Goal: Communication & Community: Share content

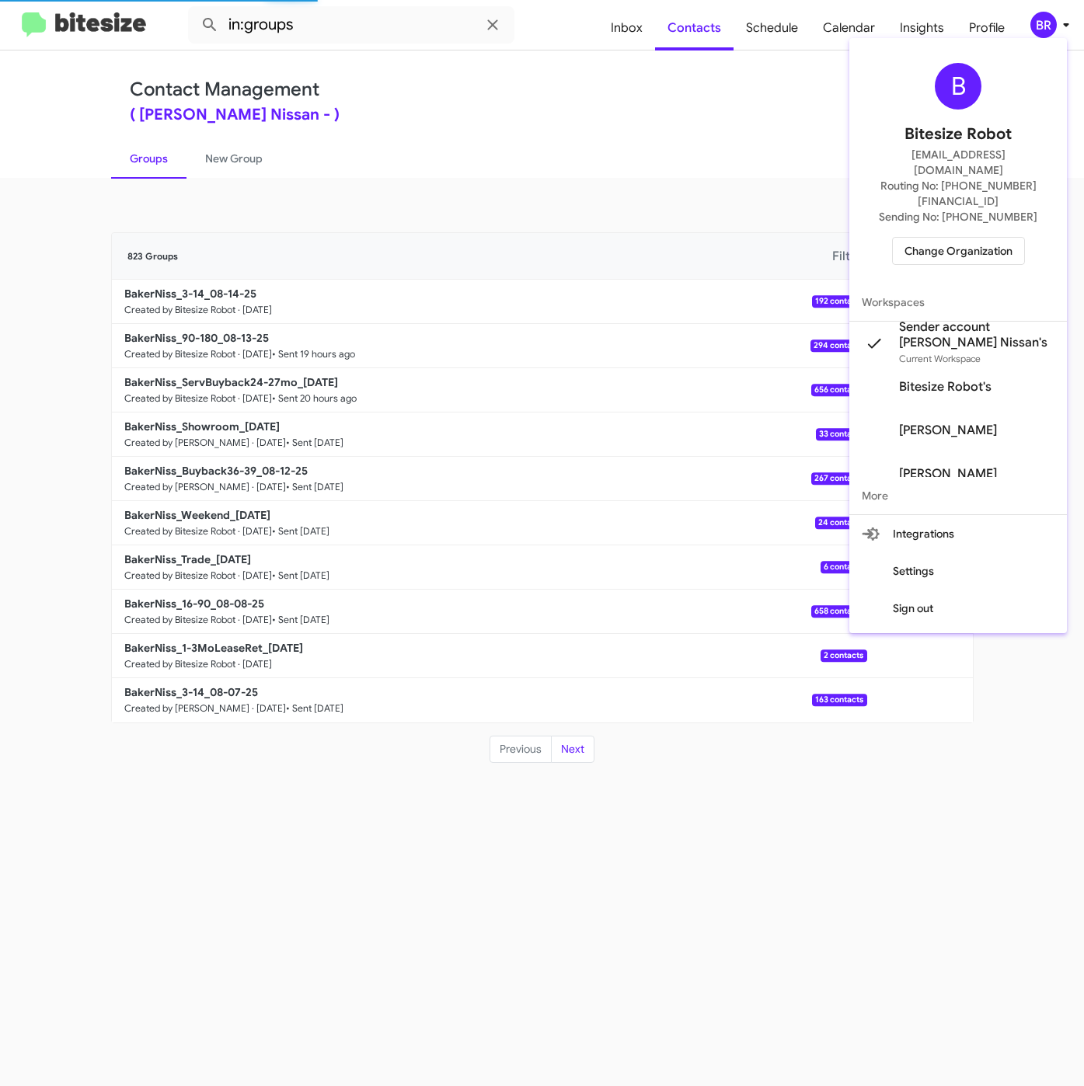
click at [924, 238] on span "Change Organization" at bounding box center [958, 251] width 108 height 26
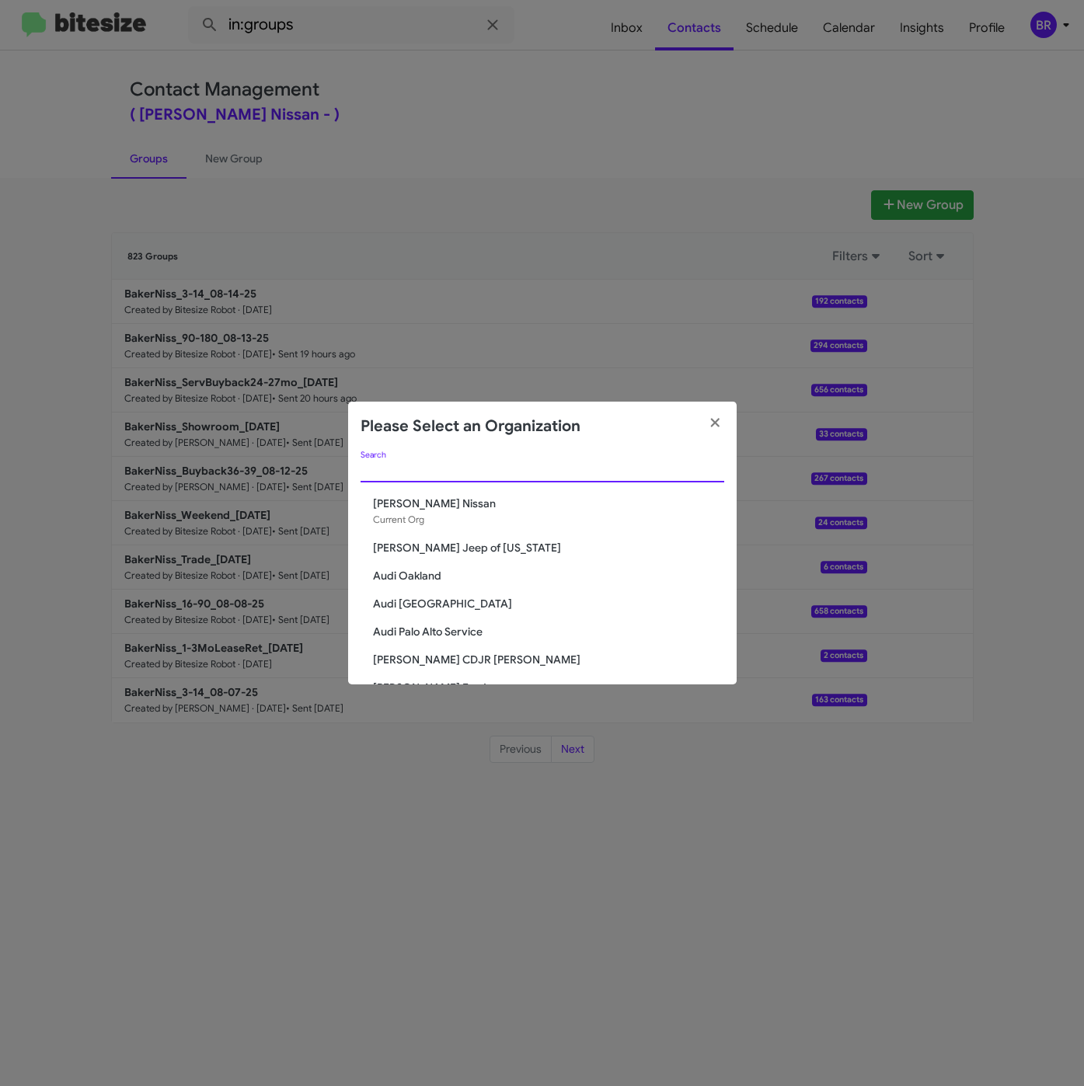
click at [415, 469] on input "Search" at bounding box center [542, 471] width 364 height 12
paste input "Audi [GEOGRAPHIC_DATA]"
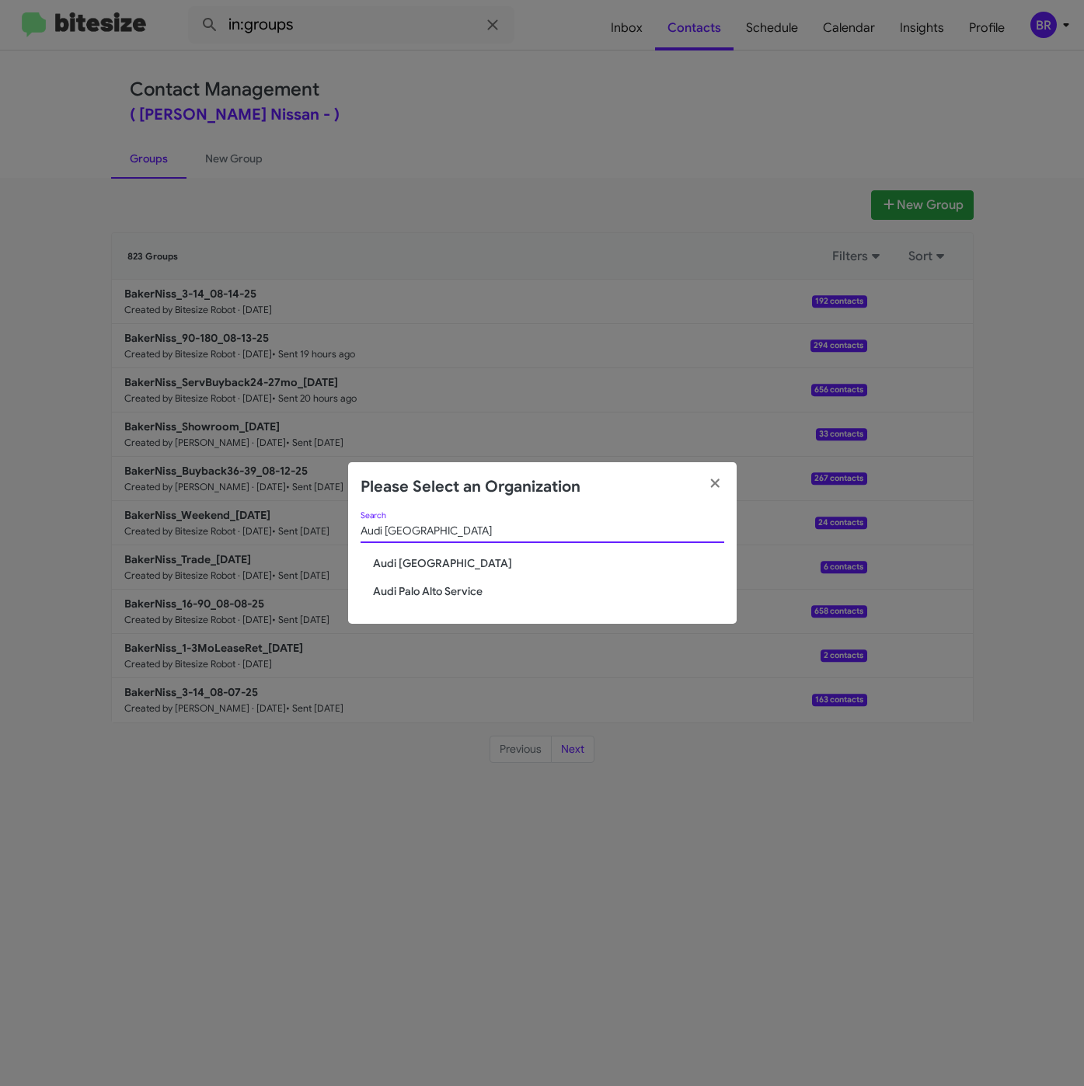
type input "Audi [GEOGRAPHIC_DATA]"
click at [417, 560] on span "Audi [GEOGRAPHIC_DATA]" at bounding box center [548, 563] width 351 height 16
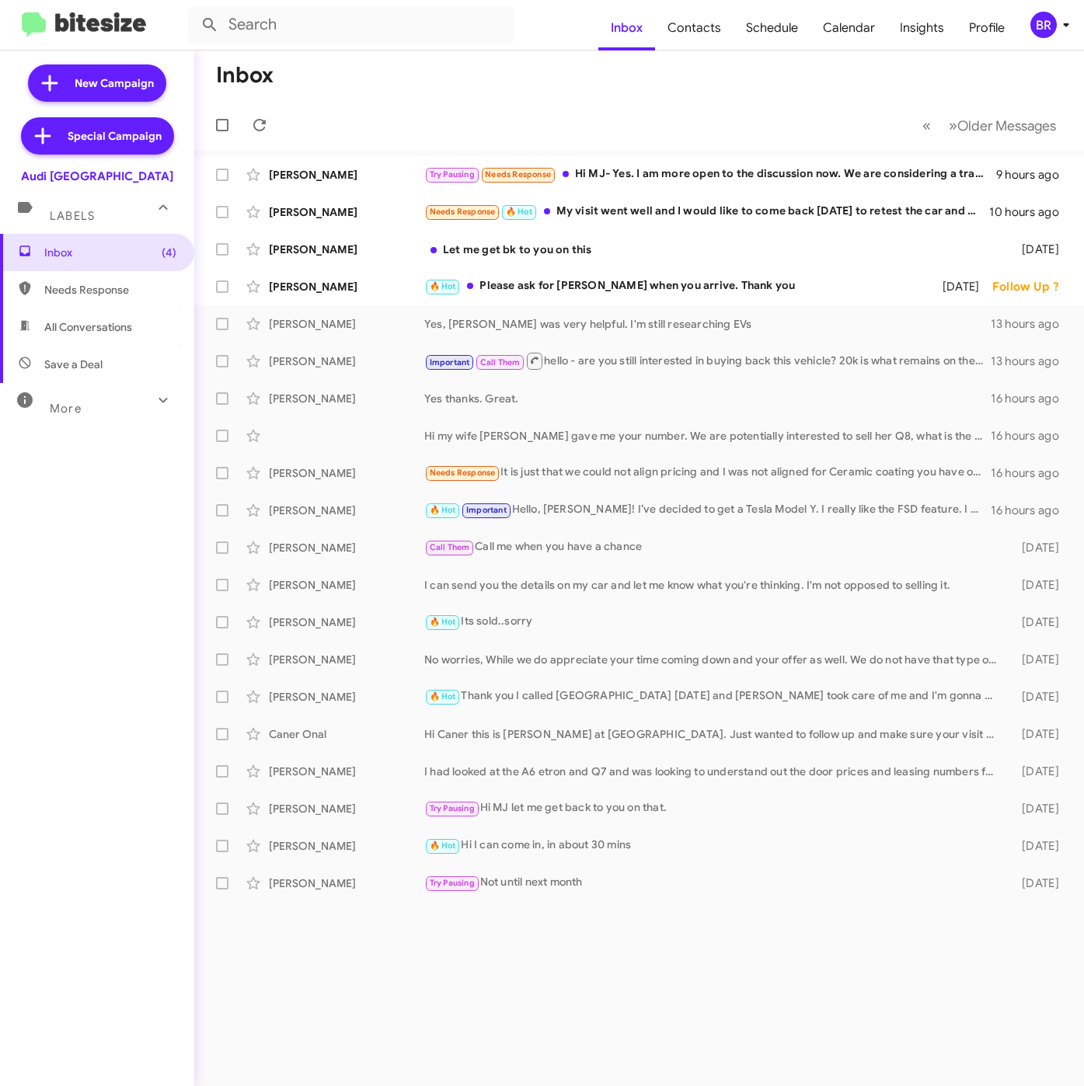
click at [1046, 23] on div "BR" at bounding box center [1043, 25] width 26 height 26
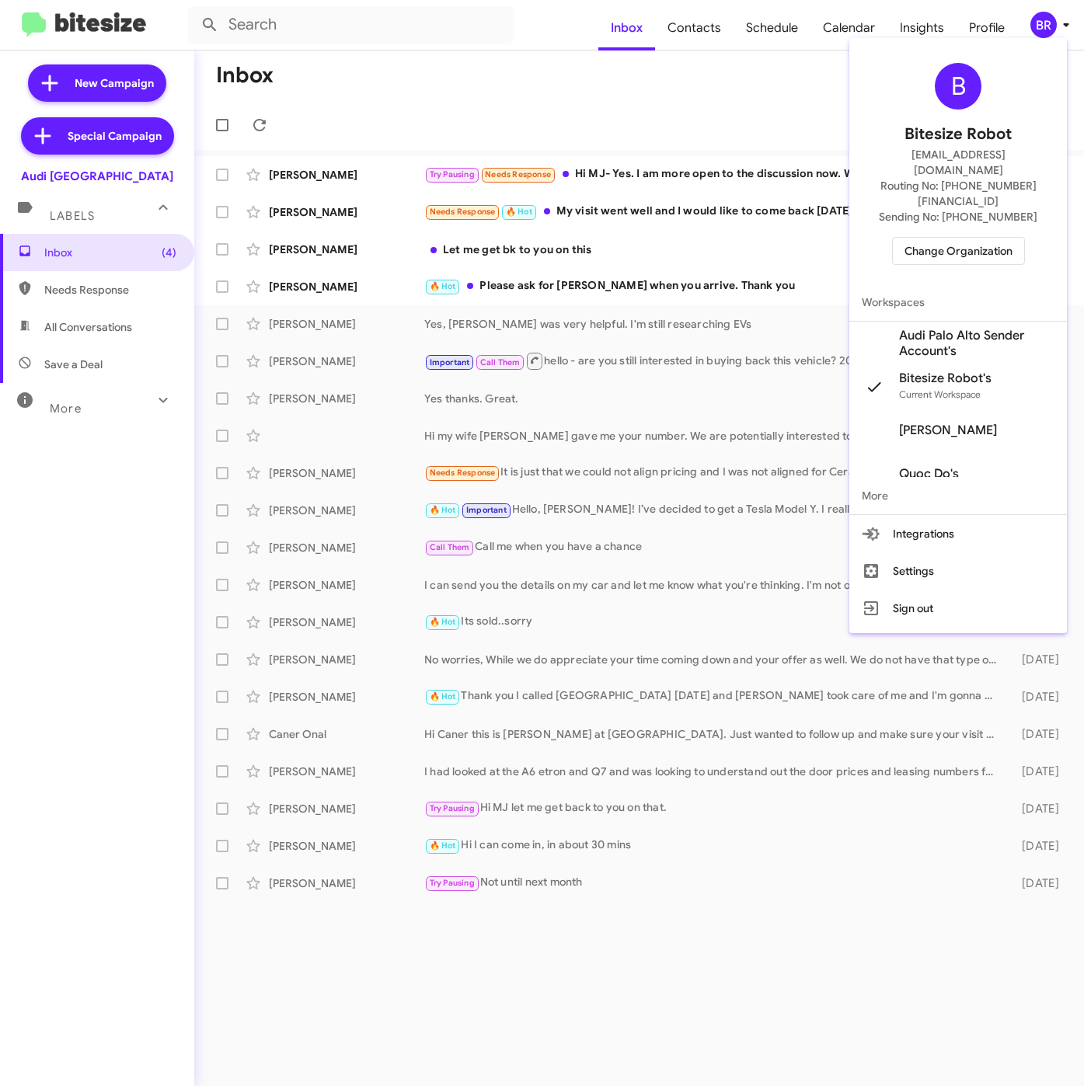
click at [924, 328] on span "Audi Palo Alto Sender Account's" at bounding box center [976, 343] width 155 height 31
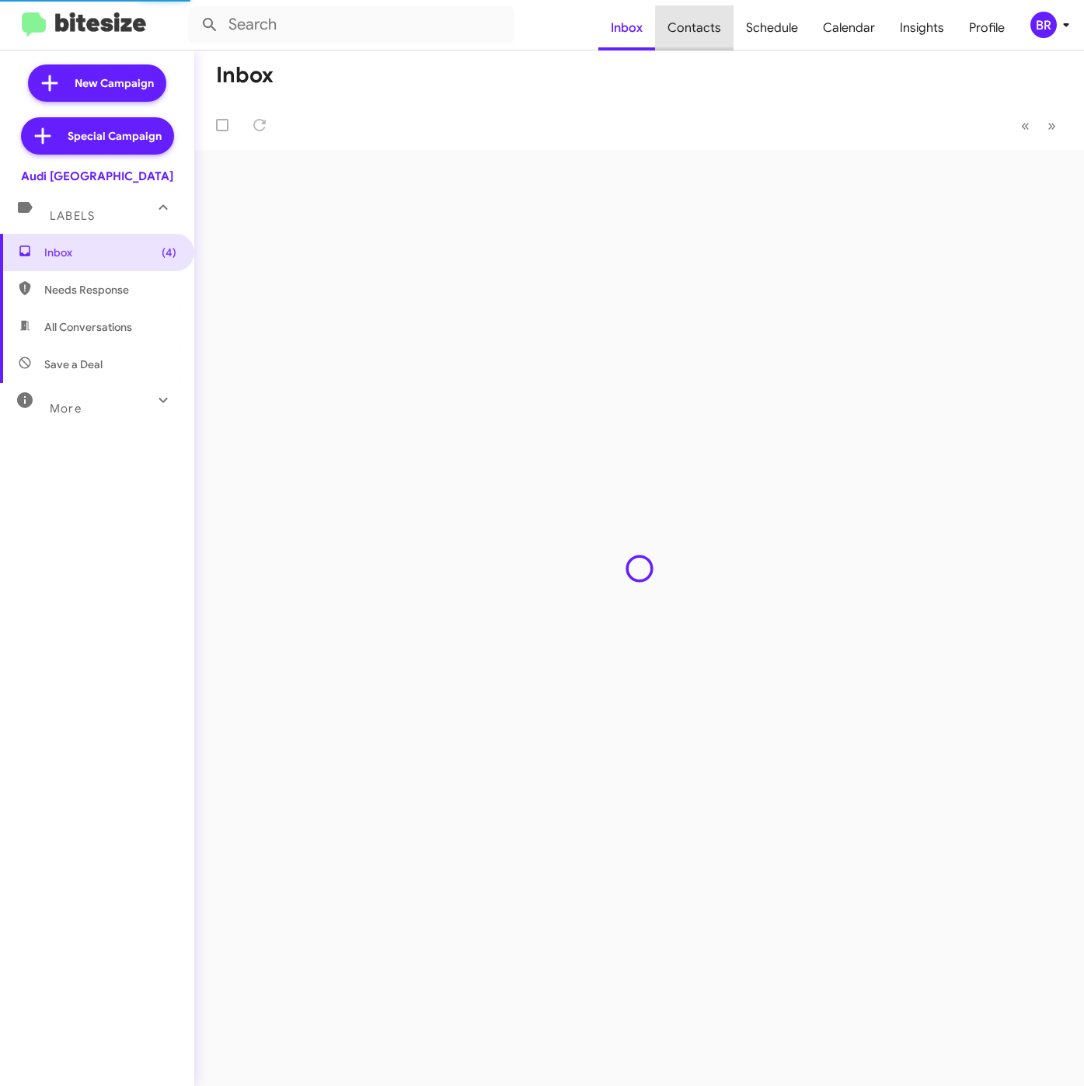
drag, startPoint x: 0, startPoint y: 0, endPoint x: 704, endPoint y: 26, distance: 704.3
click at [704, 26] on span "Contacts" at bounding box center [694, 27] width 78 height 45
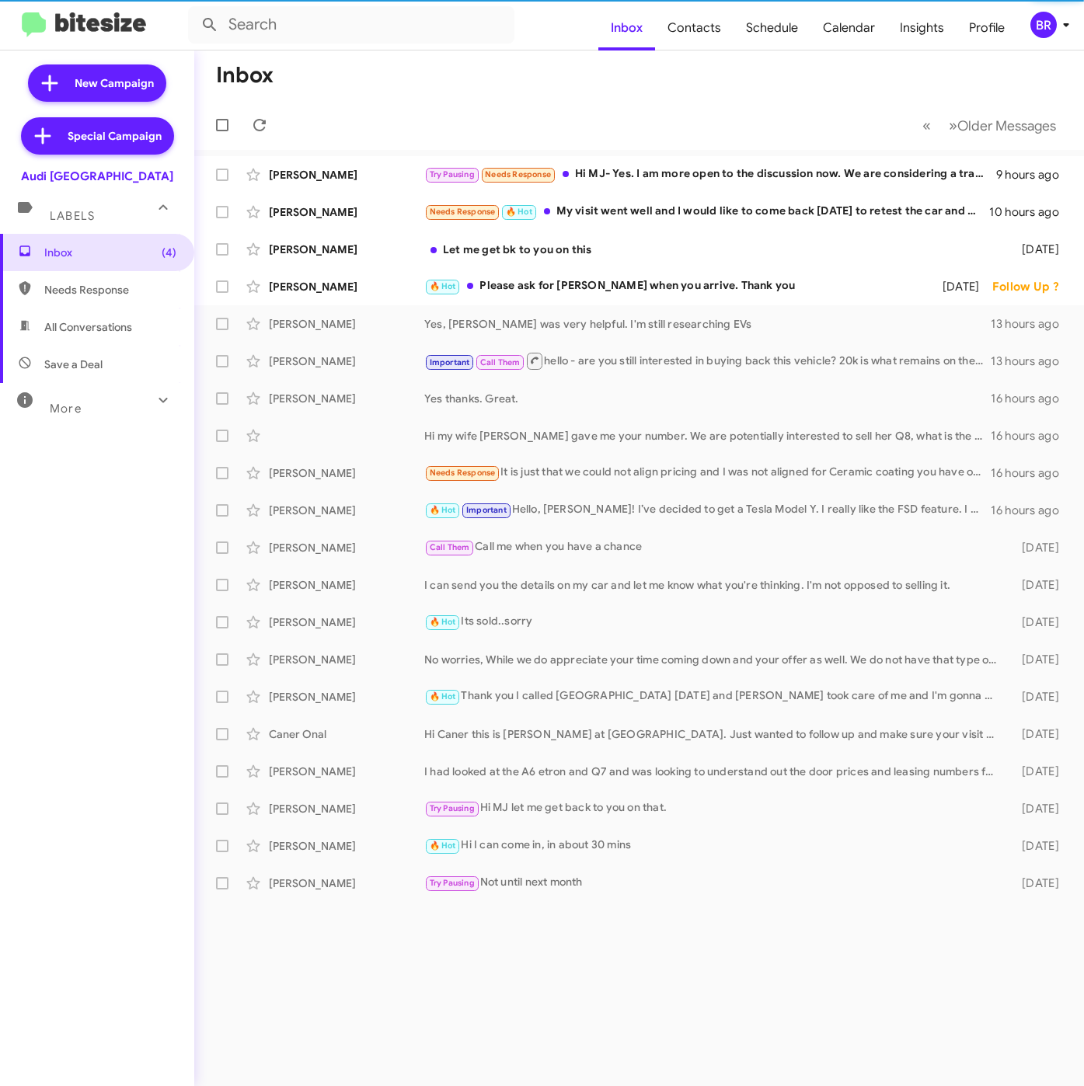
type input "in:groups"
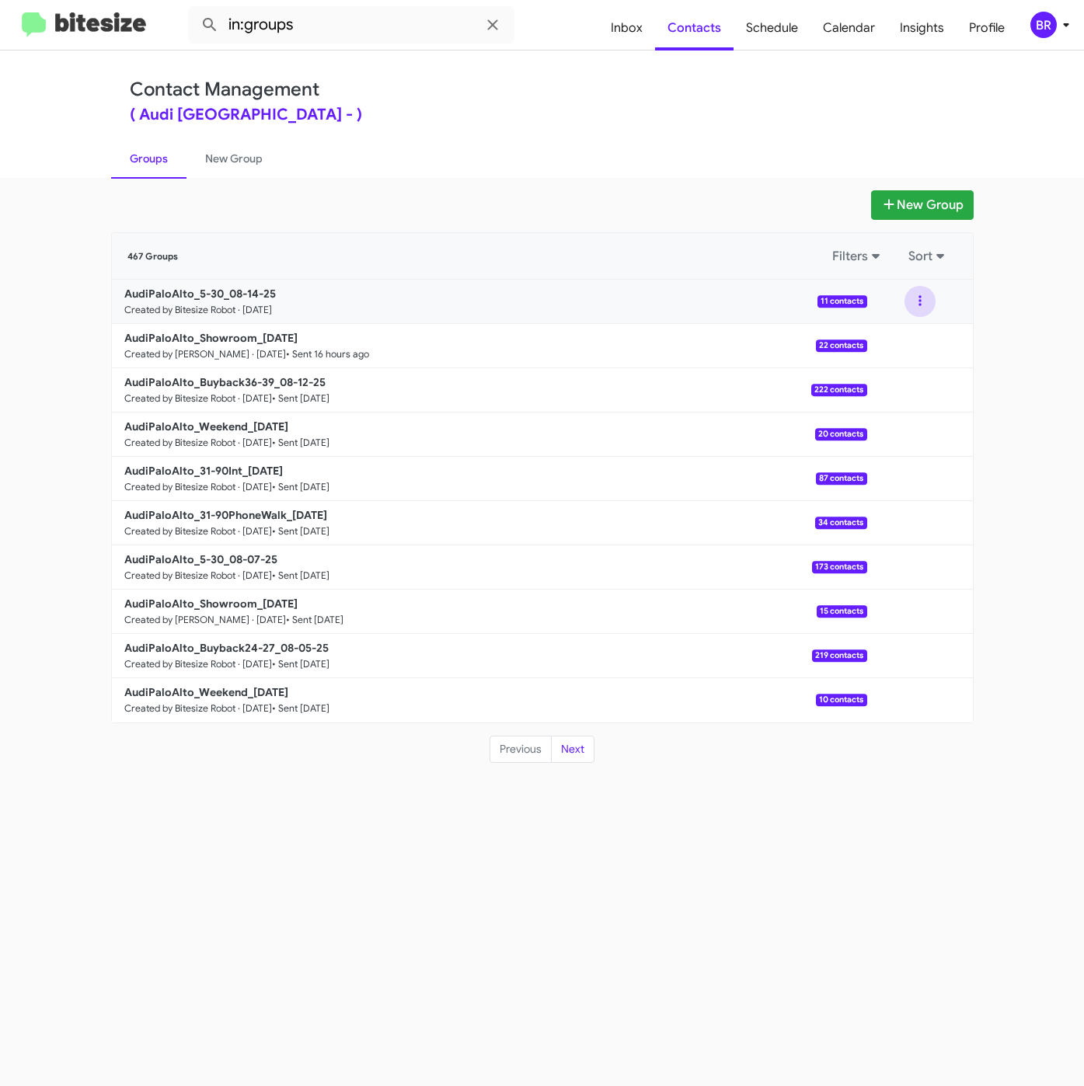
click at [923, 297] on button at bounding box center [919, 301] width 31 height 31
click at [935, 292] on div "View contacts Archive" at bounding box center [920, 301] width 106 height 31
click at [925, 299] on button at bounding box center [919, 301] width 31 height 31
click at [856, 389] on button "Archive" at bounding box center [873, 380] width 124 height 37
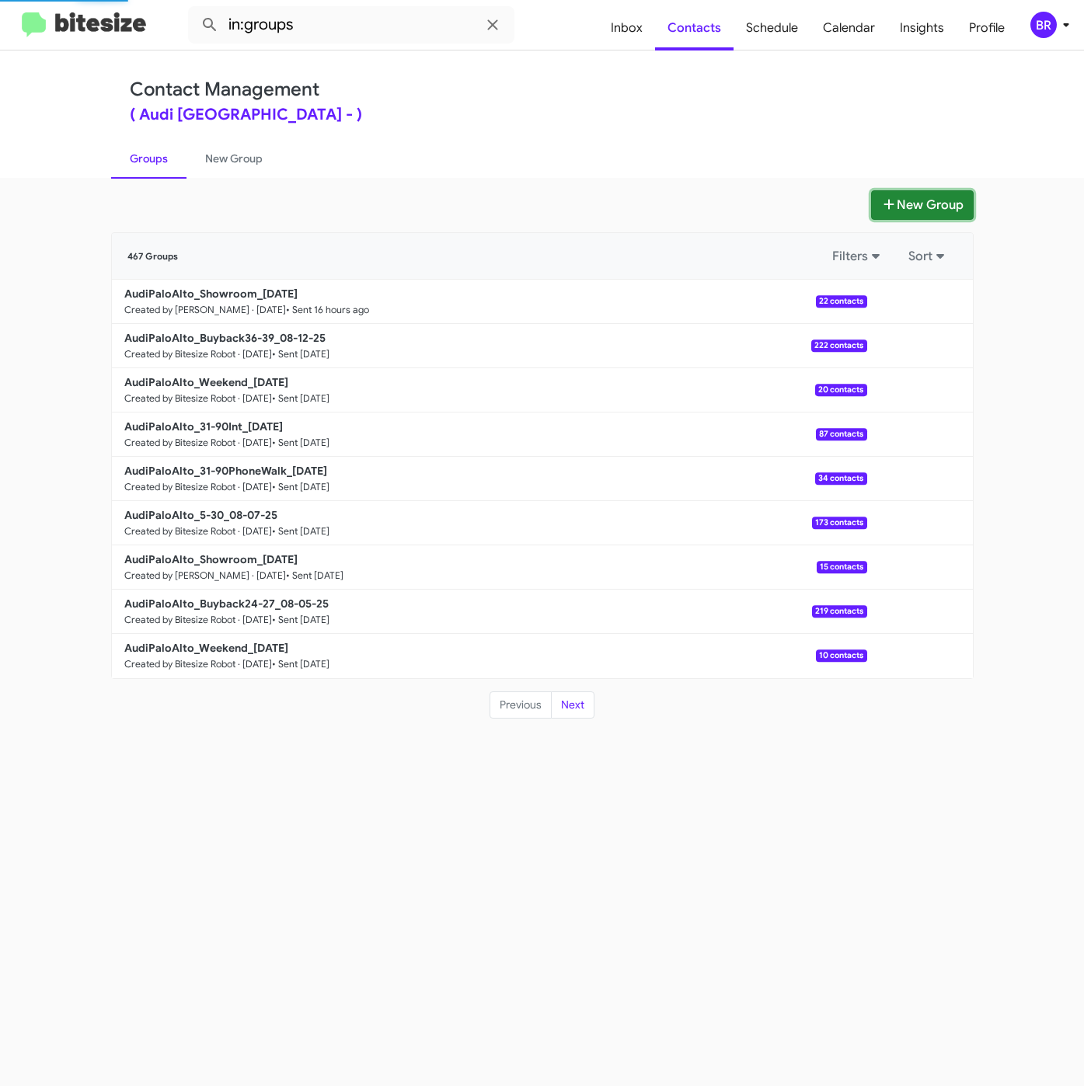
click at [909, 210] on button "New Group" at bounding box center [922, 205] width 103 height 30
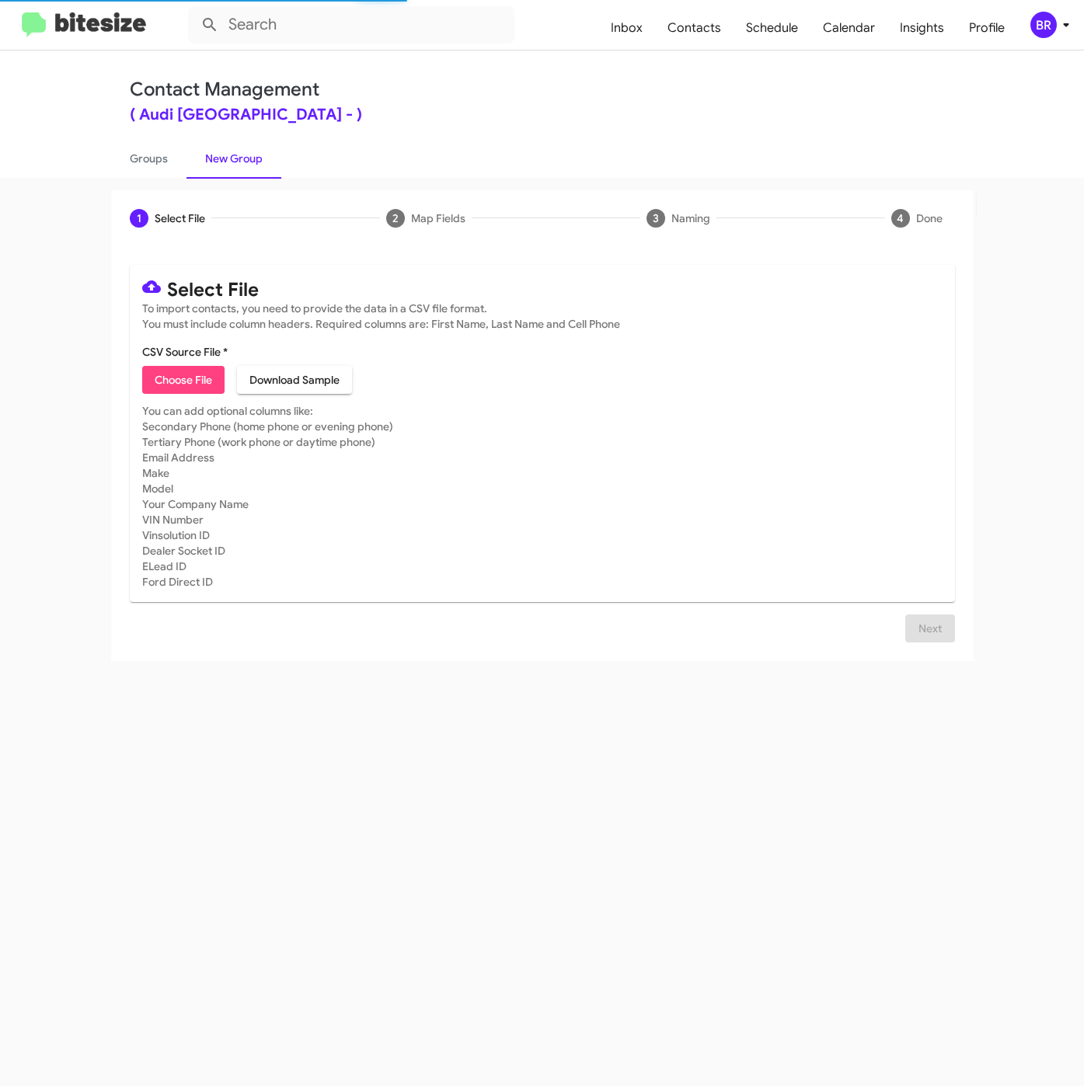
click at [163, 373] on span "Choose File" at bounding box center [183, 380] width 57 height 28
type input "AudiPaloAlto_5-30_08-14-25"
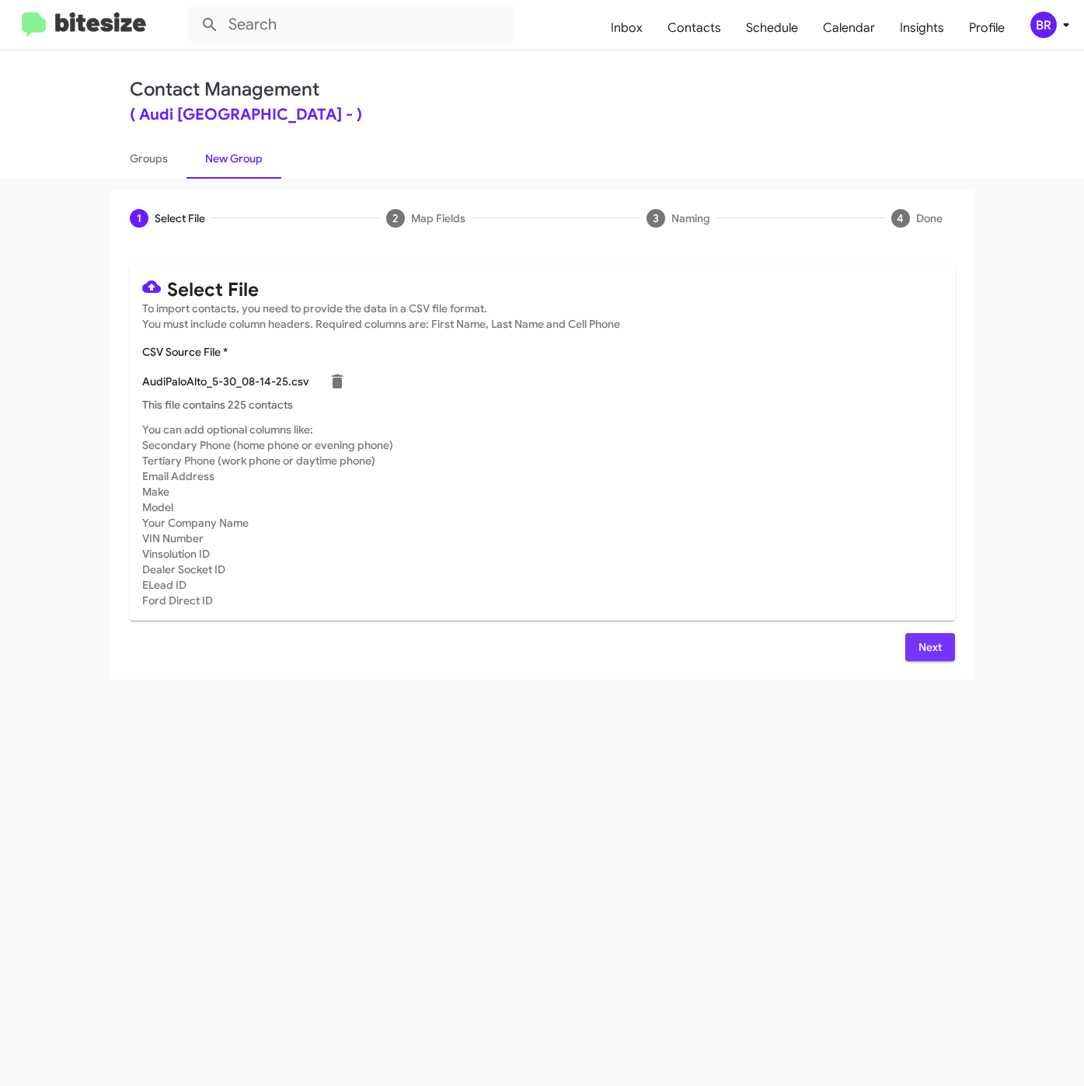
click at [938, 649] on span "Next" at bounding box center [929, 647] width 25 height 28
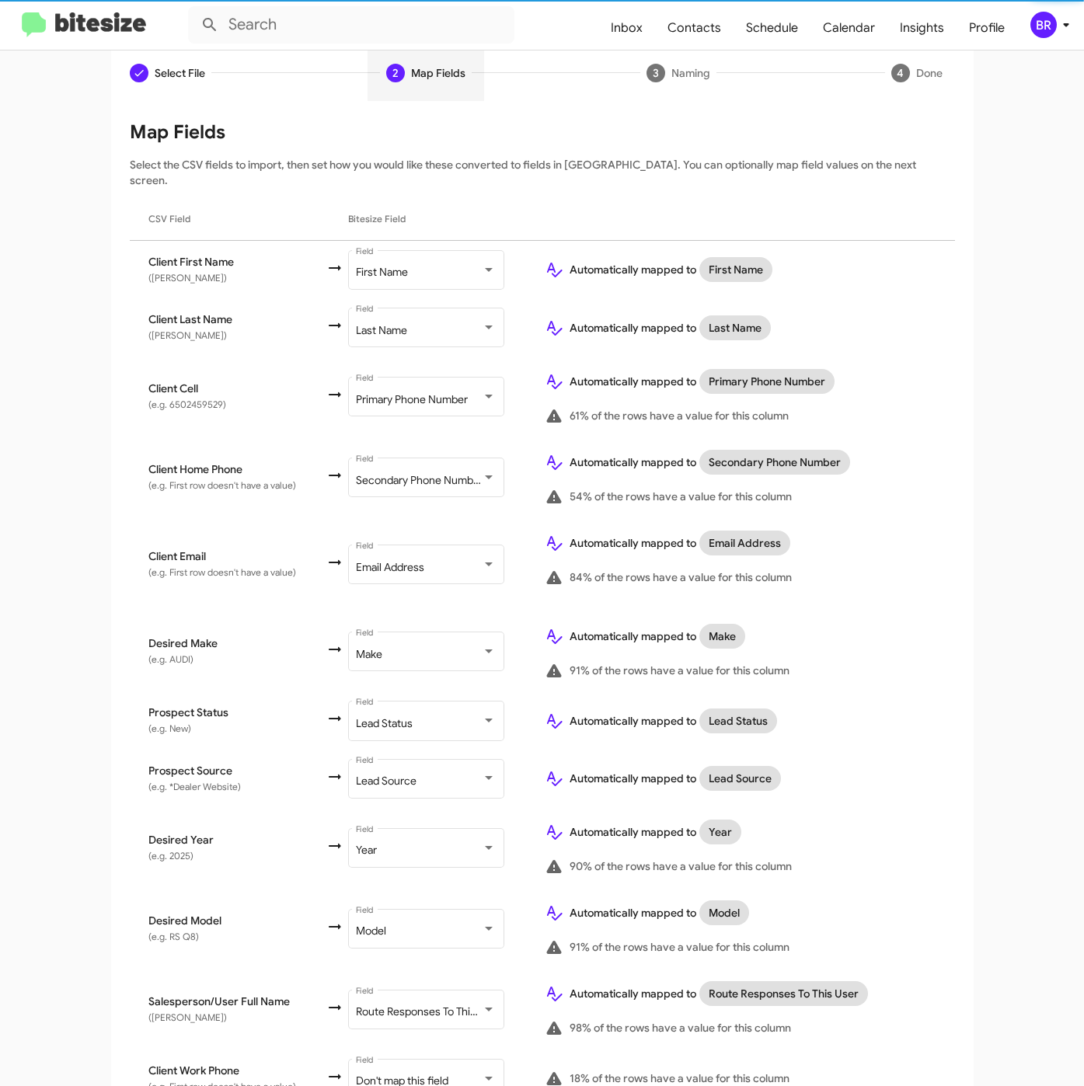
scroll to position [266, 0]
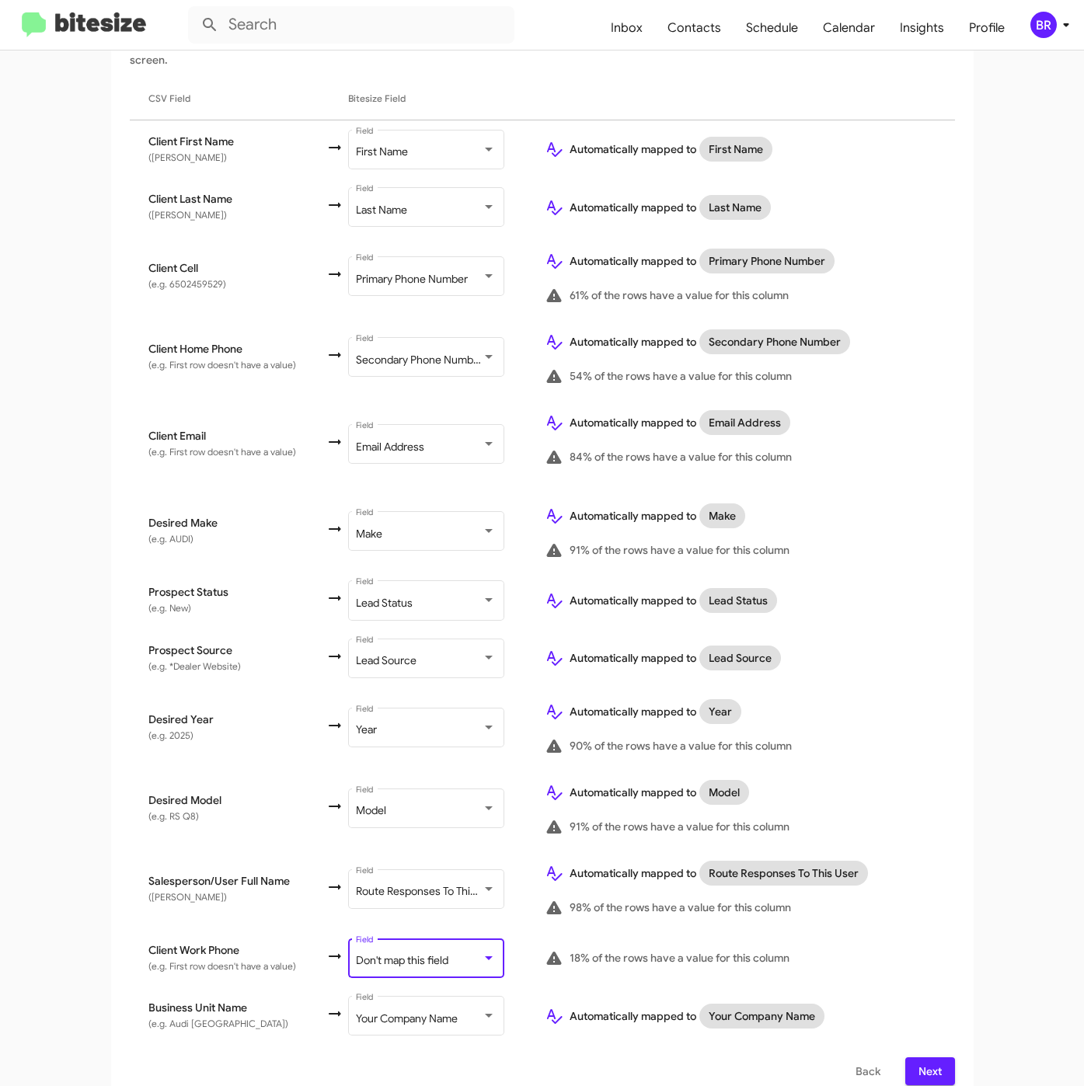
click at [485, 956] on div at bounding box center [489, 958] width 8 height 4
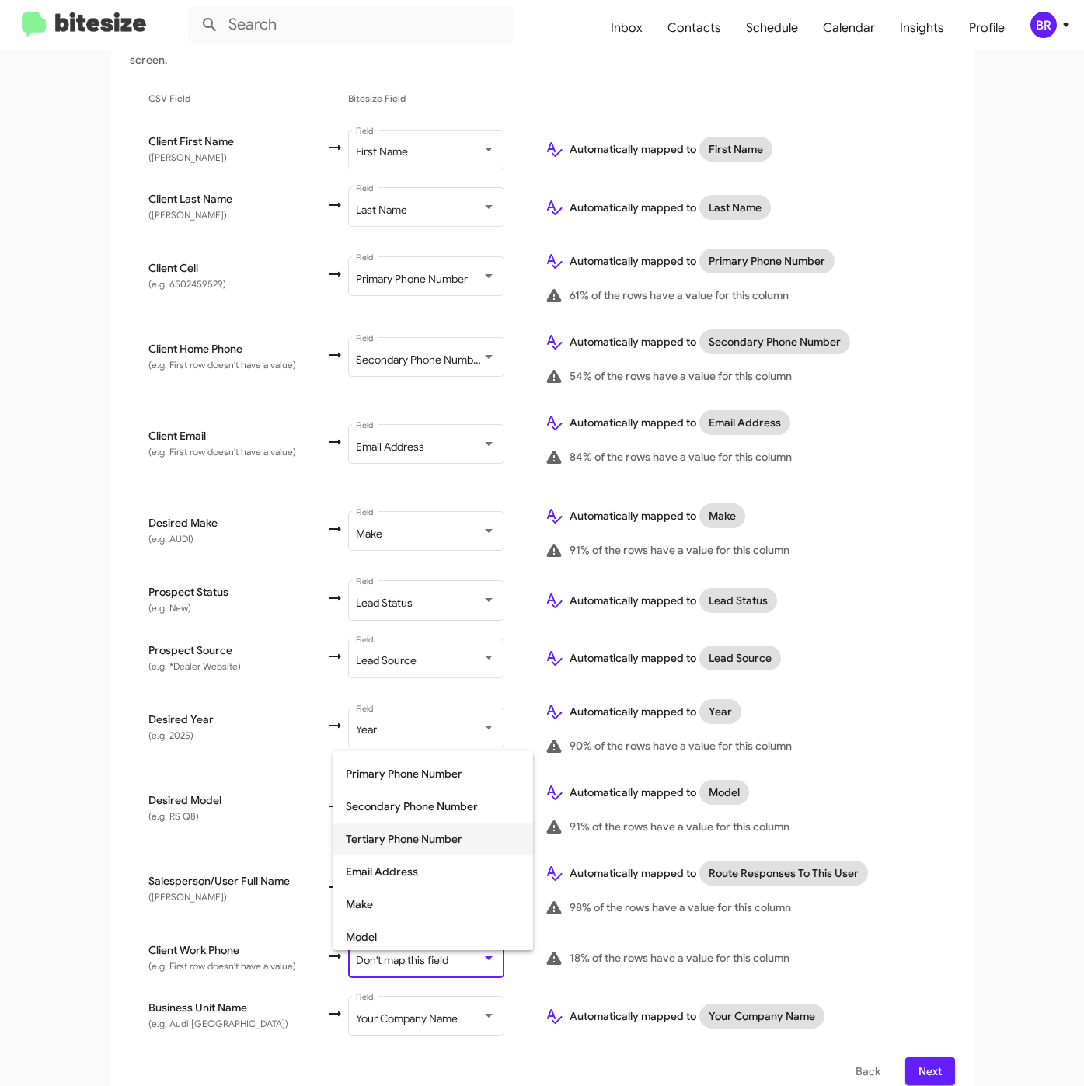
scroll to position [117, 0]
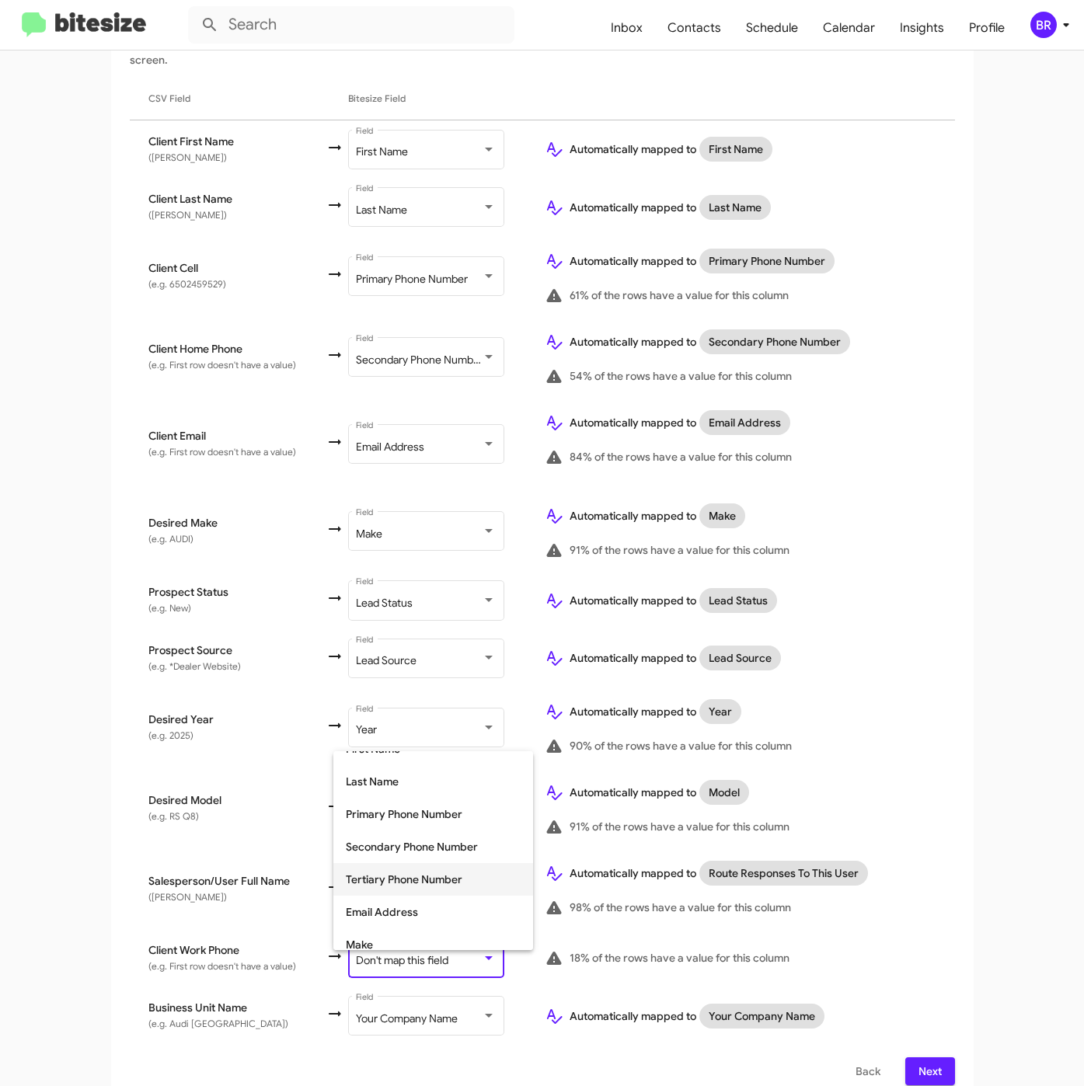
click at [427, 879] on span "Tertiary Phone Number" at bounding box center [433, 879] width 175 height 33
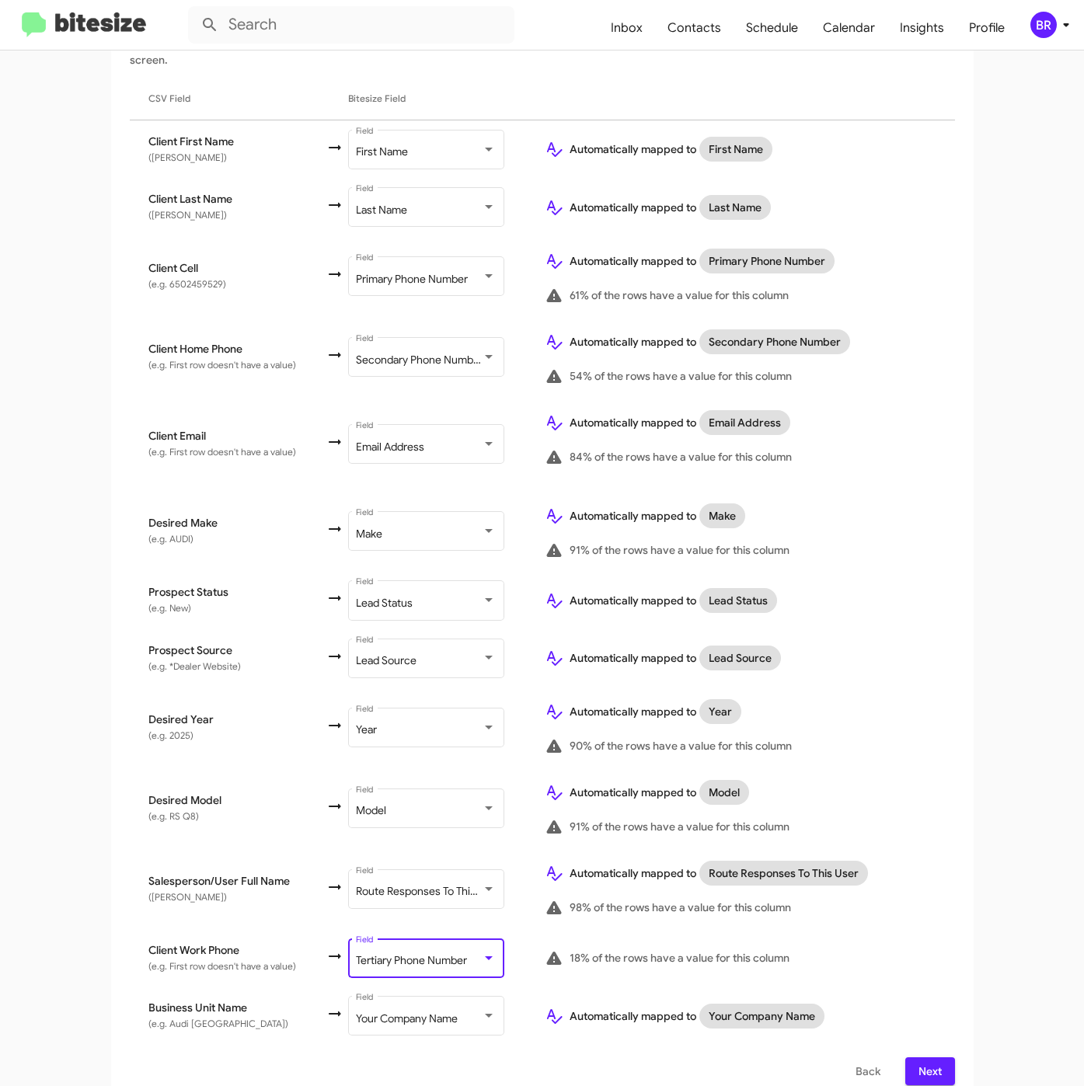
click at [905, 1057] on button "Next" at bounding box center [930, 1071] width 50 height 28
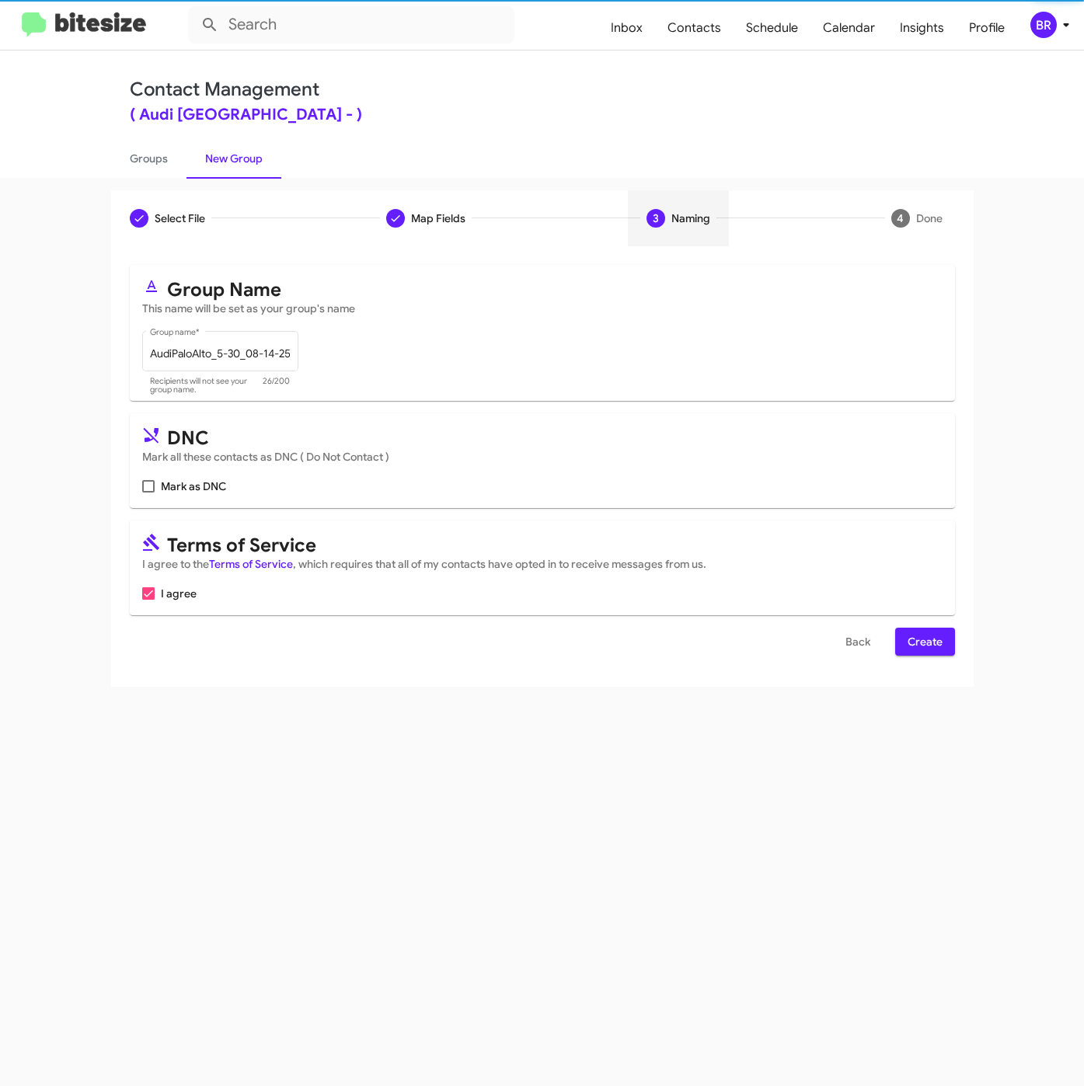
scroll to position [0, 0]
click at [910, 648] on span "Create" at bounding box center [924, 642] width 35 height 28
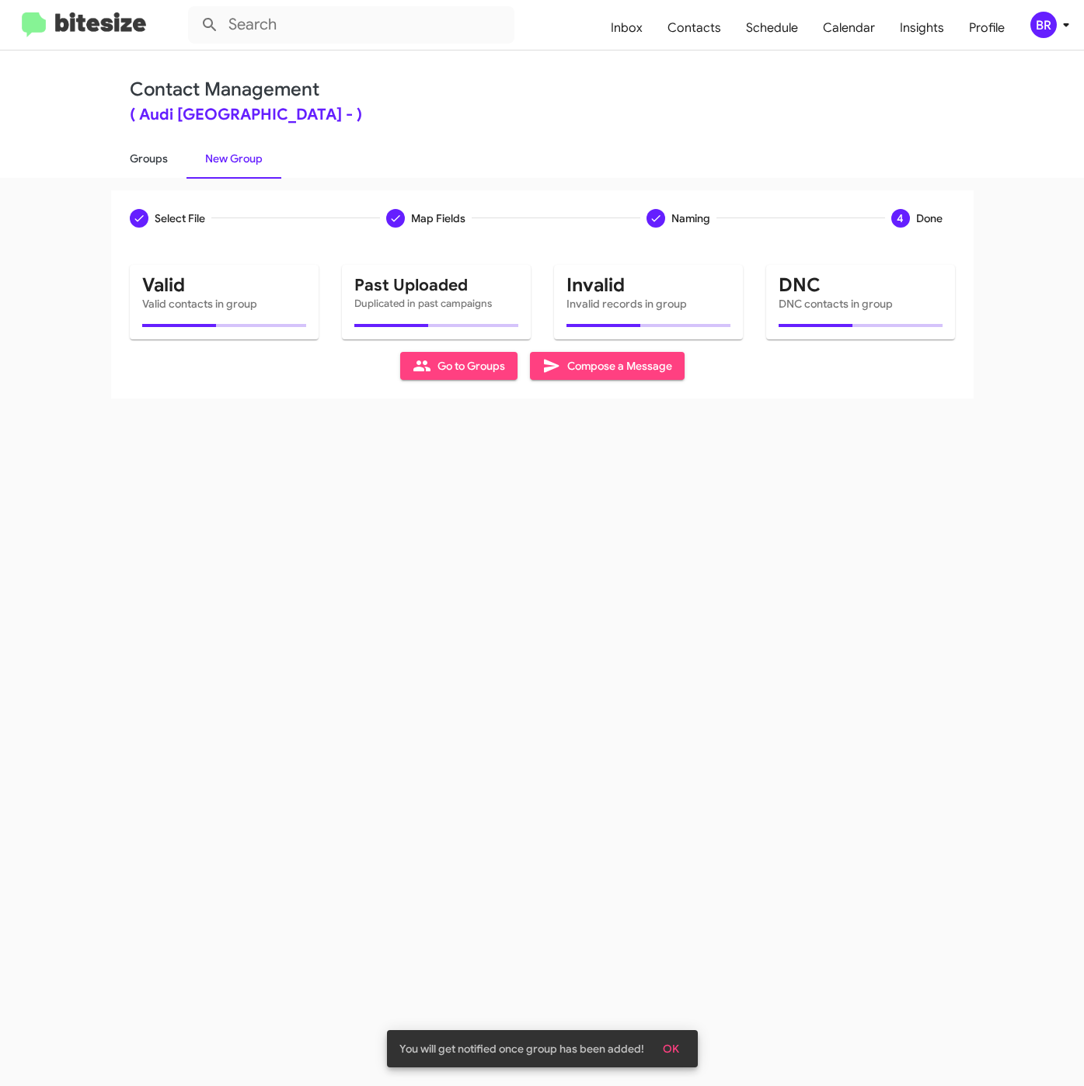
click at [150, 156] on link "Groups" at bounding box center [148, 158] width 75 height 40
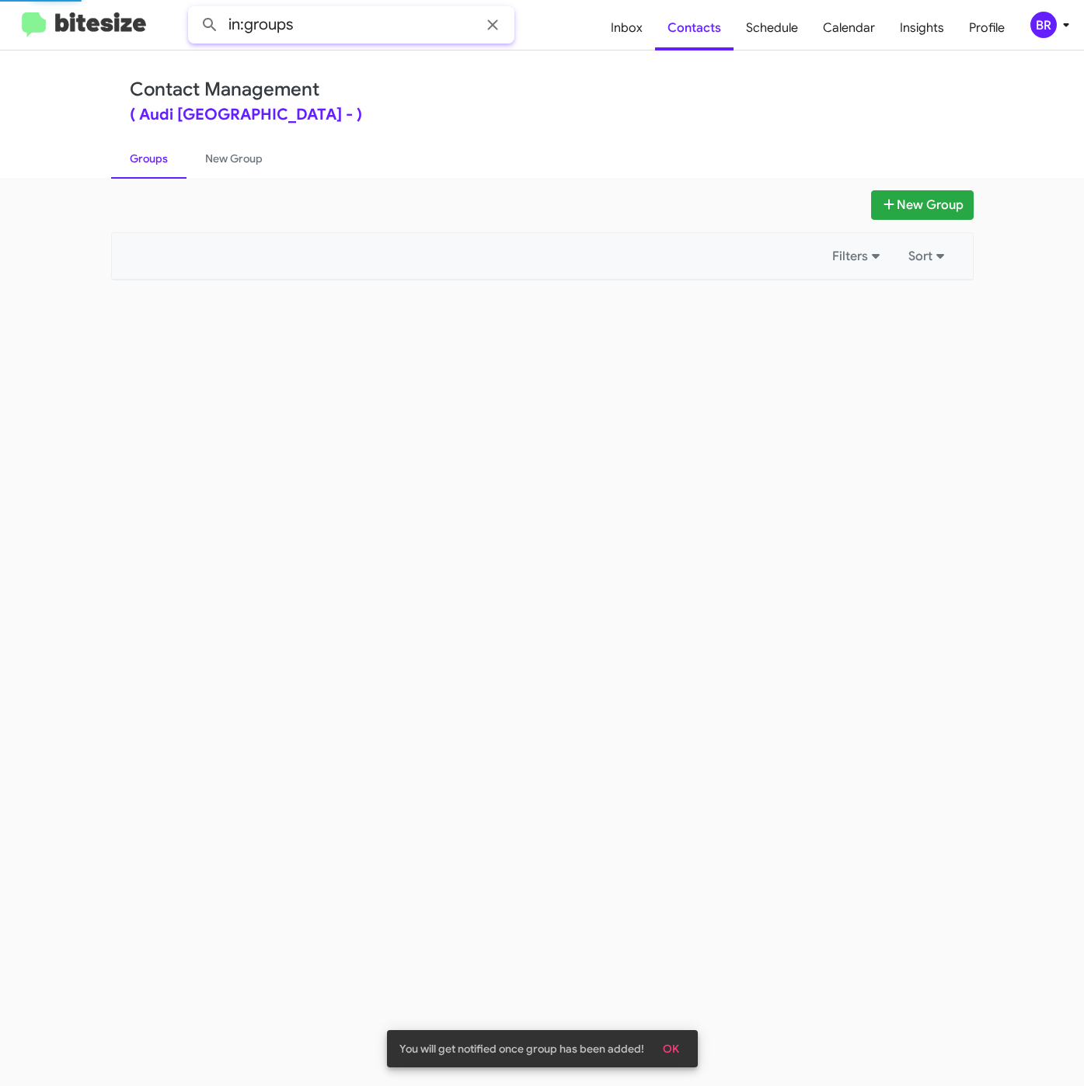
click at [343, 22] on input "in:groups" at bounding box center [351, 24] width 326 height 37
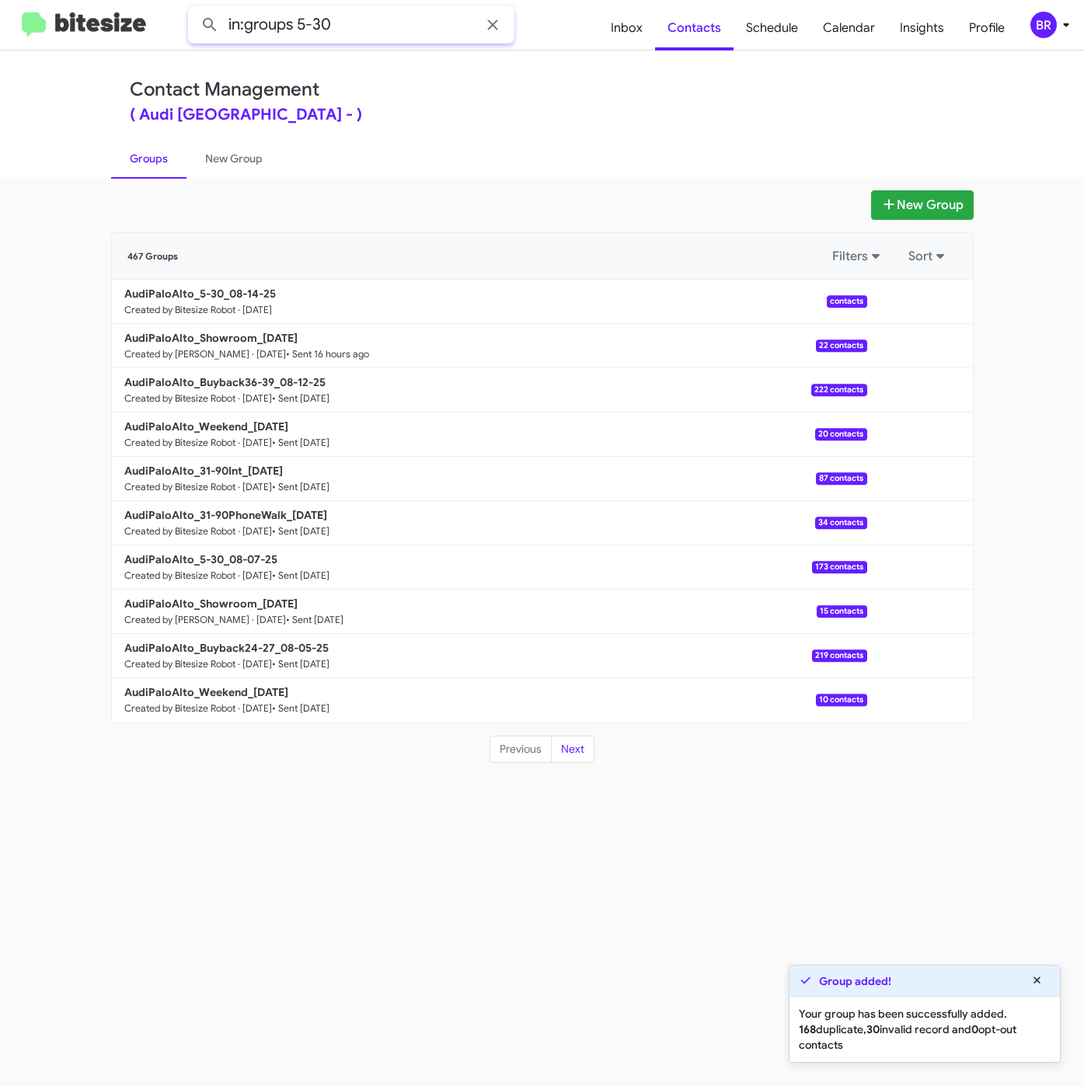
type input "in:groups 5-30"
click at [194, 9] on button at bounding box center [209, 24] width 31 height 31
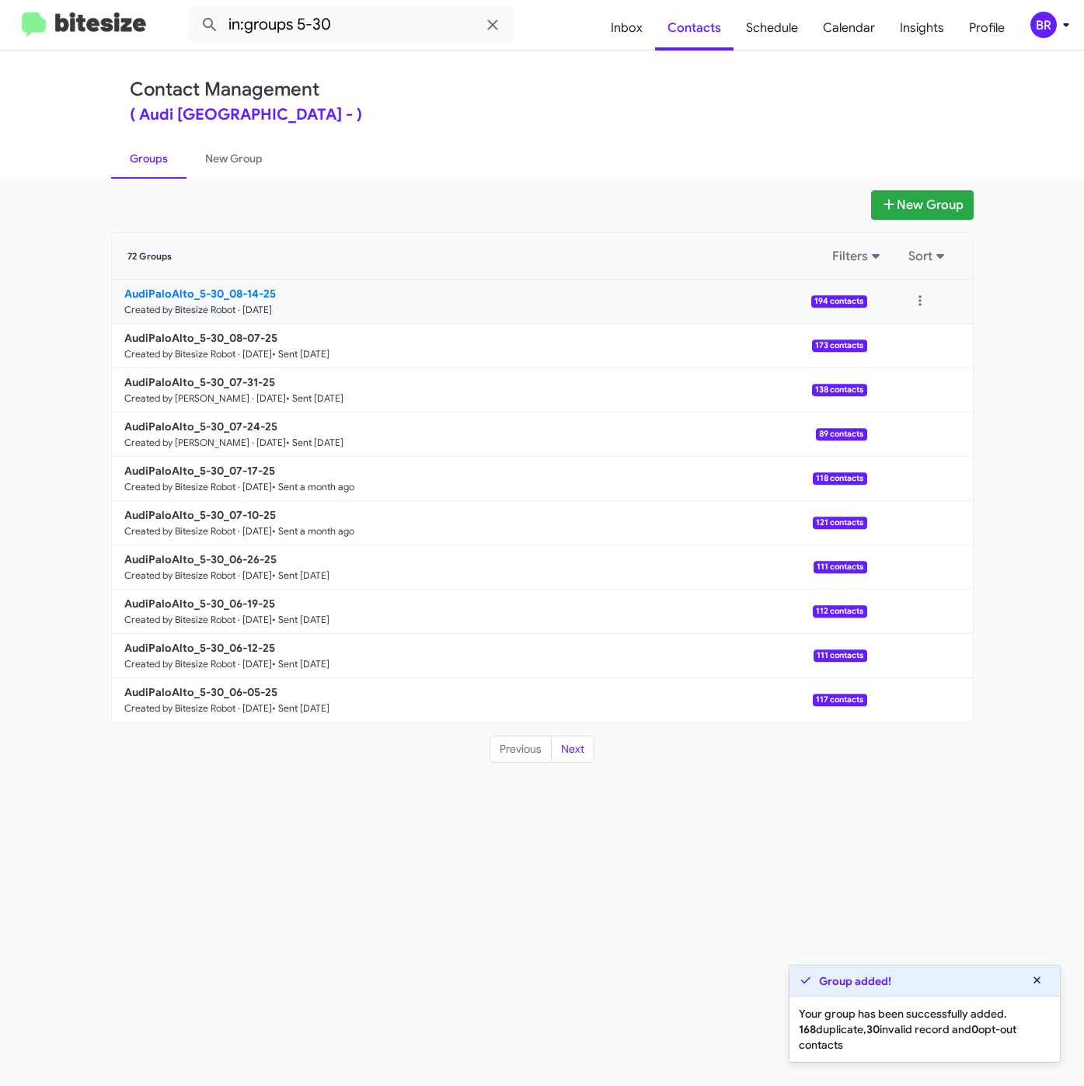
click at [252, 287] on b "AudiPaloAlto_5-30_08-14-25" at bounding box center [199, 294] width 151 height 14
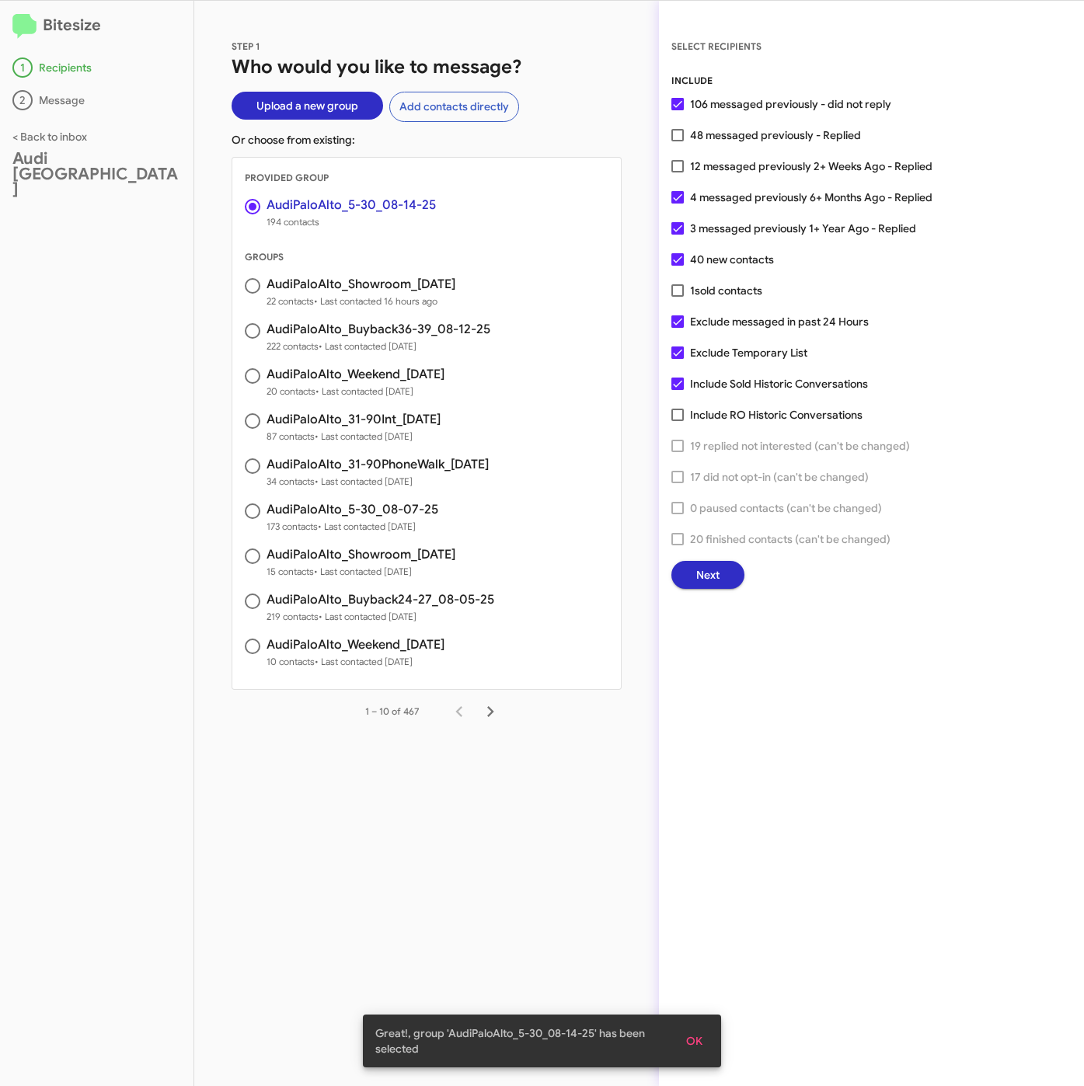
click at [721, 562] on button "Next" at bounding box center [707, 575] width 73 height 28
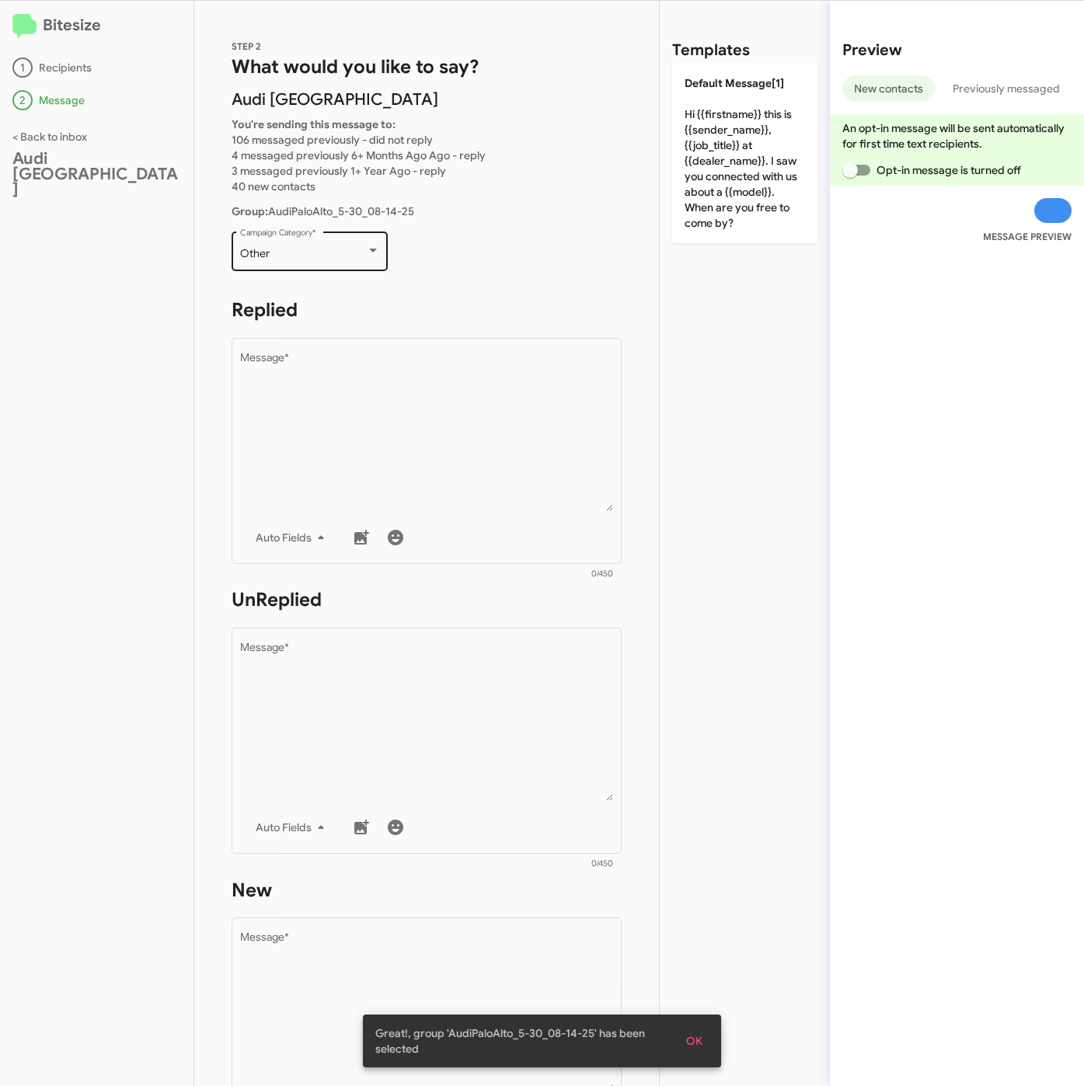
click at [310, 248] on div "Other" at bounding box center [303, 254] width 126 height 12
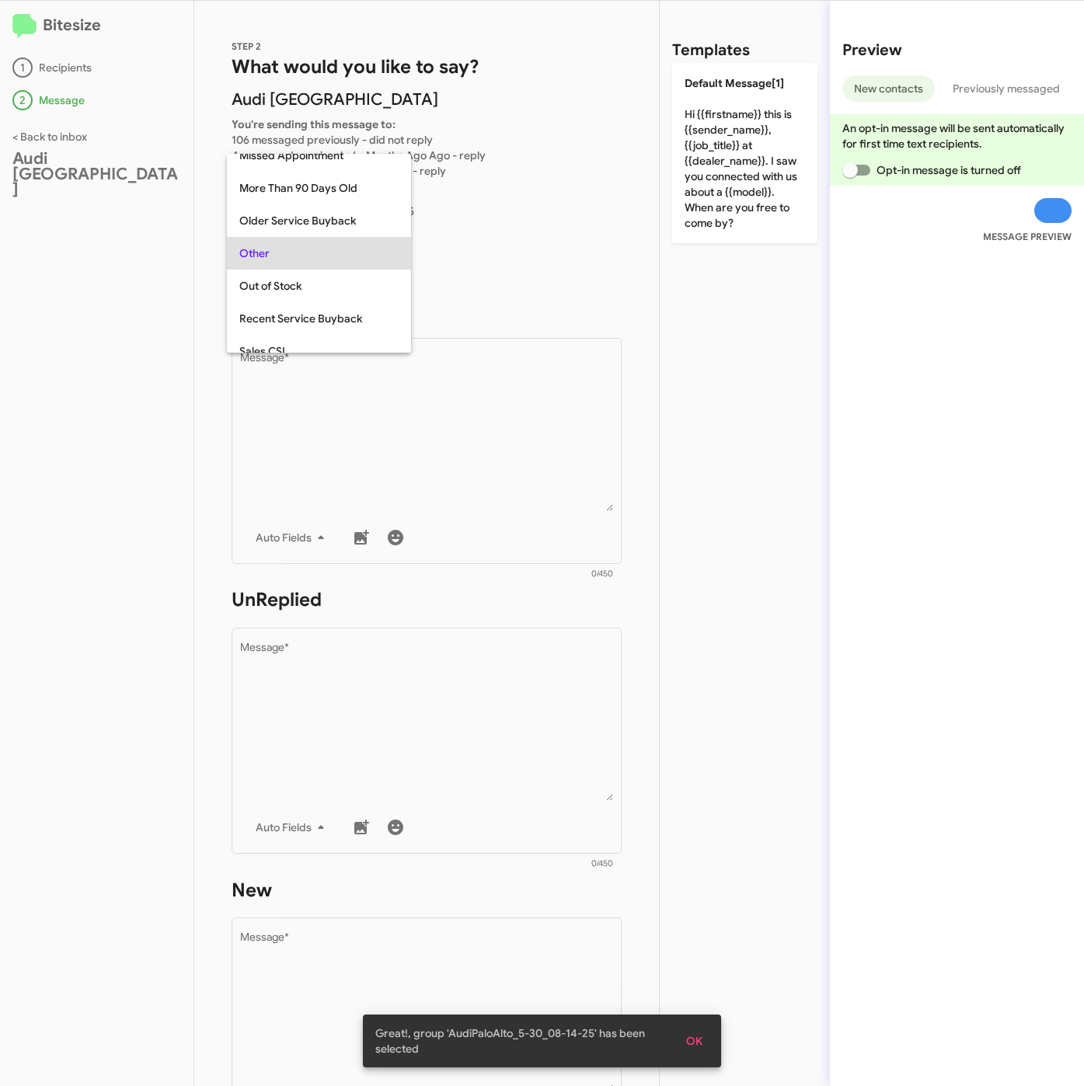
scroll to position [583, 0]
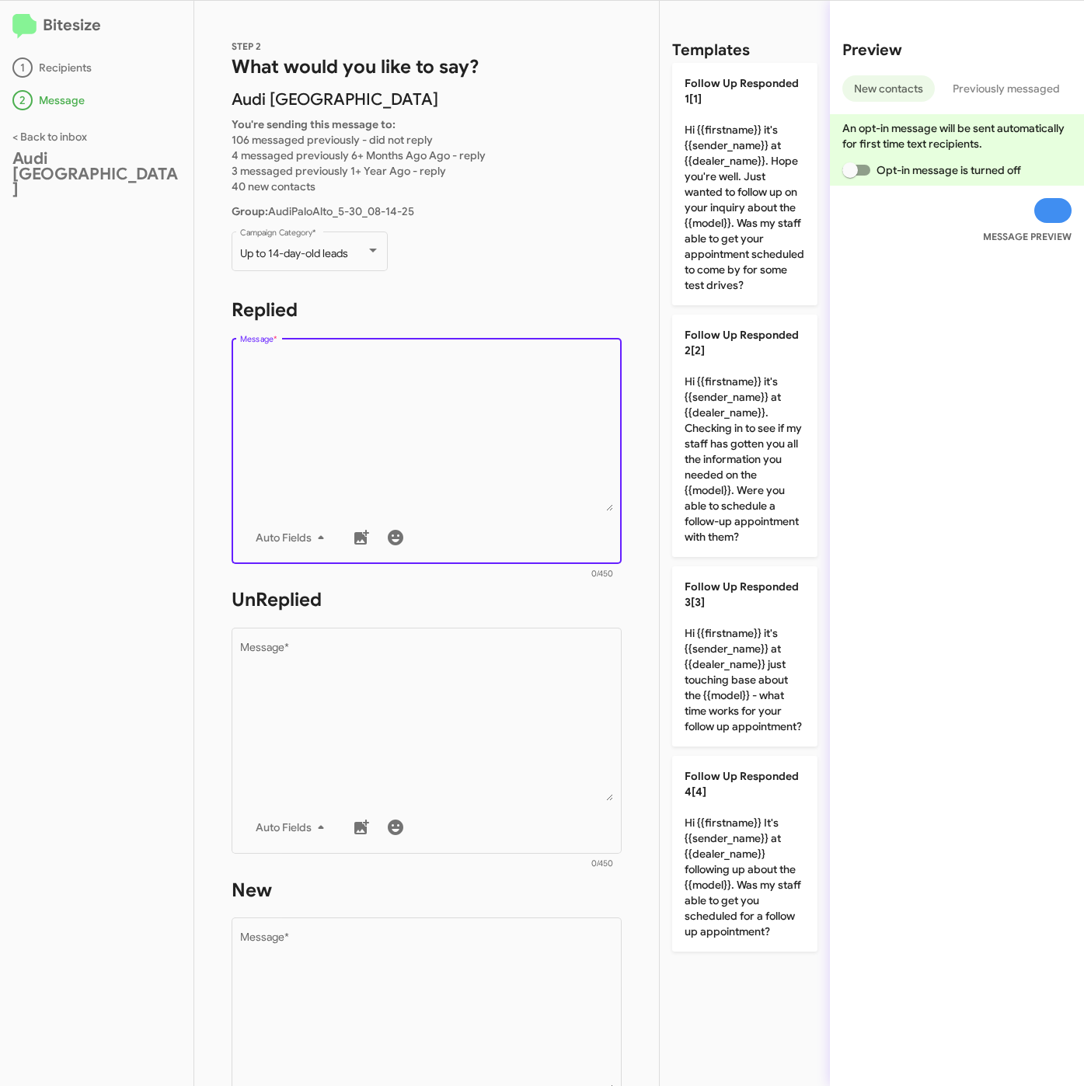
click at [374, 443] on textarea "Message *" at bounding box center [427, 432] width 374 height 158
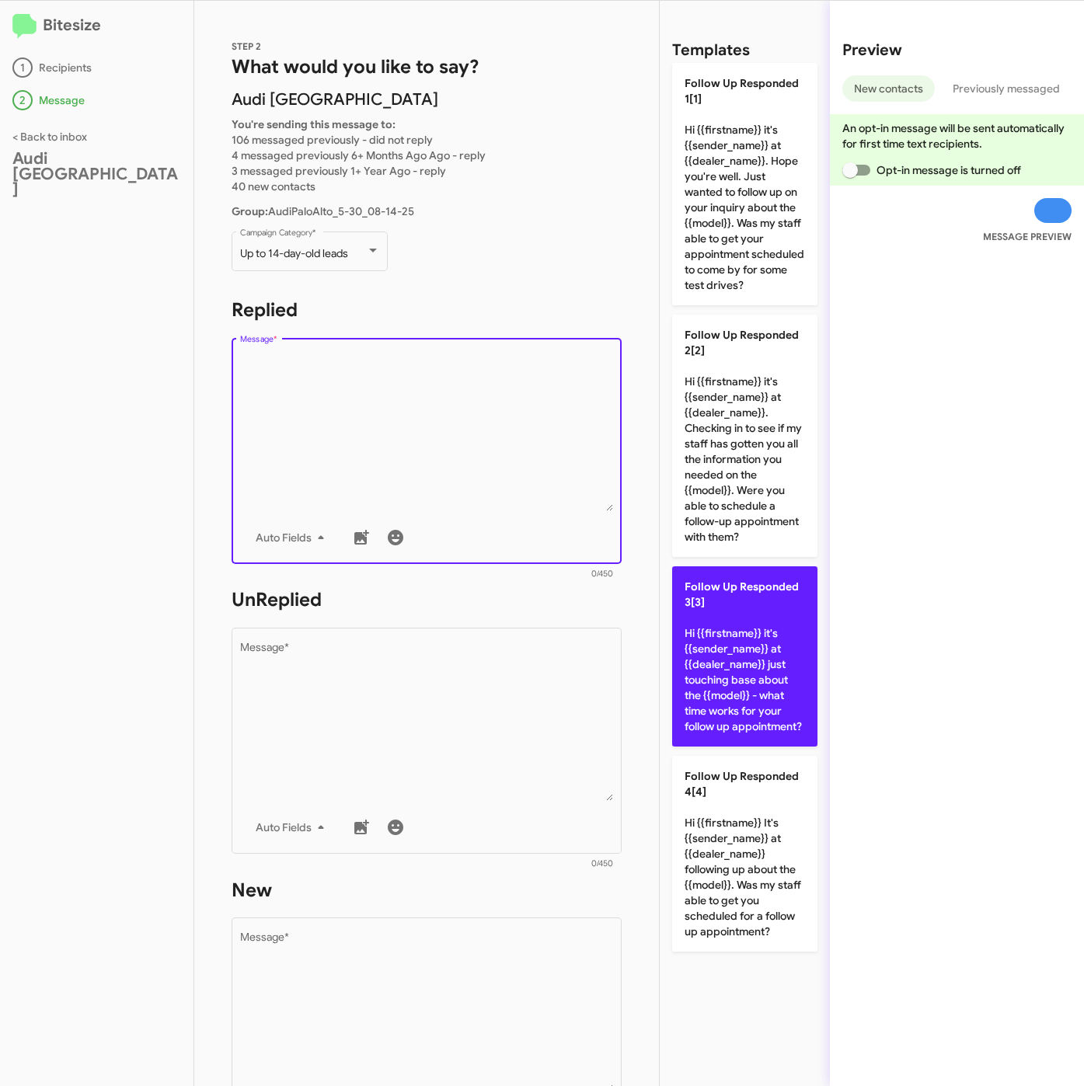
click at [744, 650] on p "Follow Up Responded 3[3] Hi {{firstname}} it's {{sender_name}} at {{dealer_name…" at bounding box center [744, 656] width 145 height 180
type textarea "Hi {{firstname}} it's {{sender_name}} at {{dealer_name}} just touching base abo…"
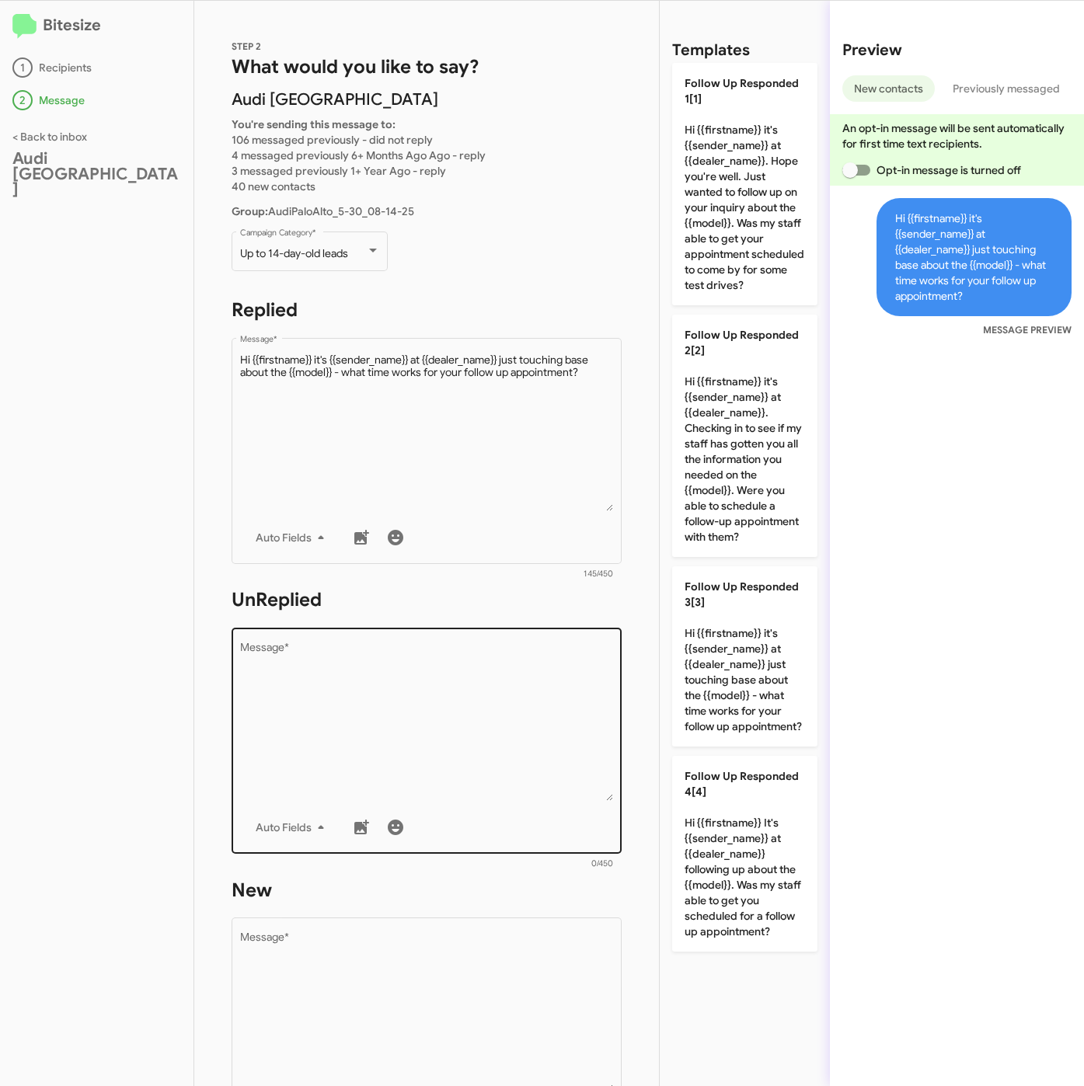
click at [506, 732] on textarea "Message *" at bounding box center [427, 721] width 374 height 158
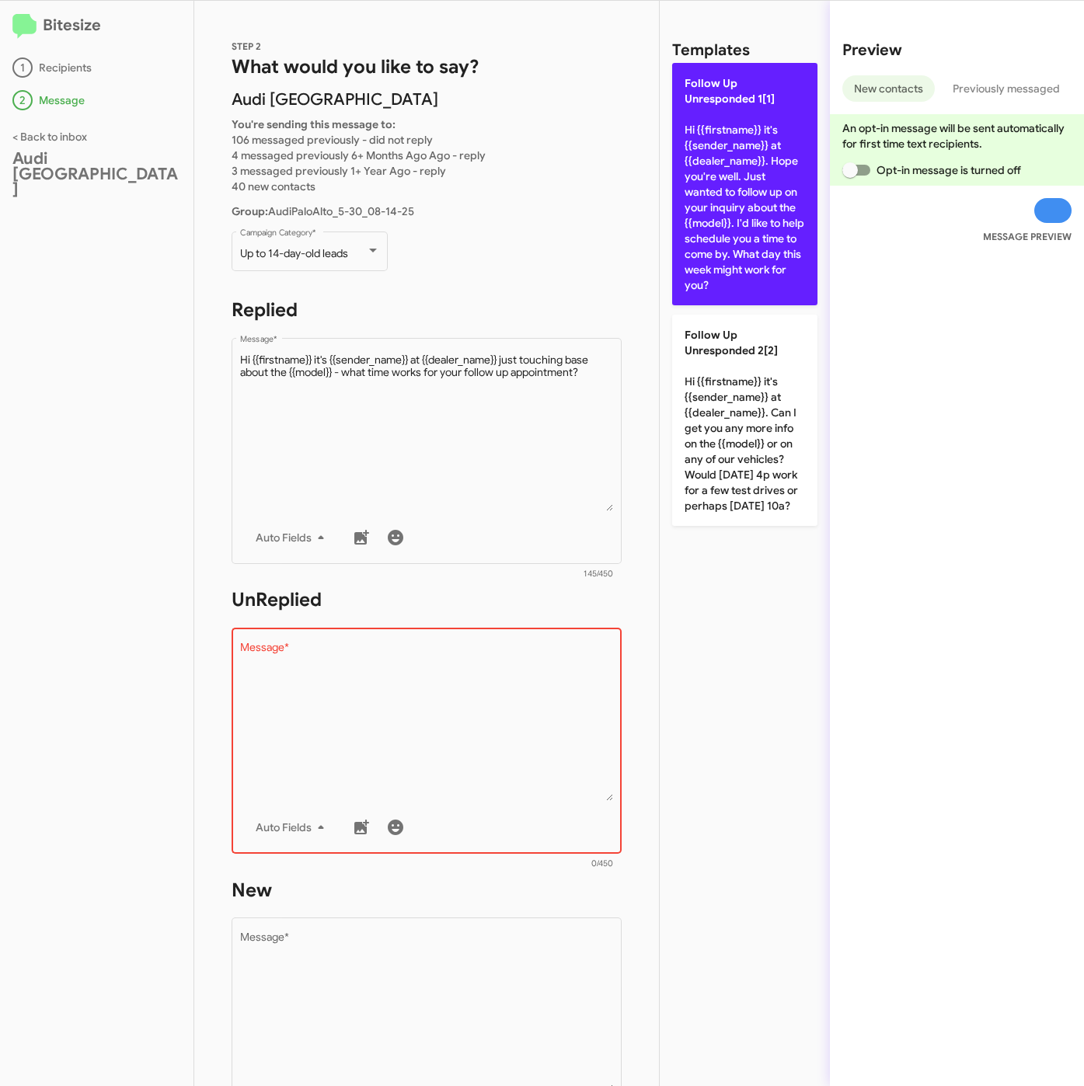
click at [743, 249] on p "Follow Up Unresponded 1[1] Hi {{firstname}} it's {{sender_name}} at {{dealer_na…" at bounding box center [744, 184] width 145 height 242
type textarea "Hi {{firstname}} it's {{sender_name}} at {{dealer_name}}. Hope you're well. Jus…"
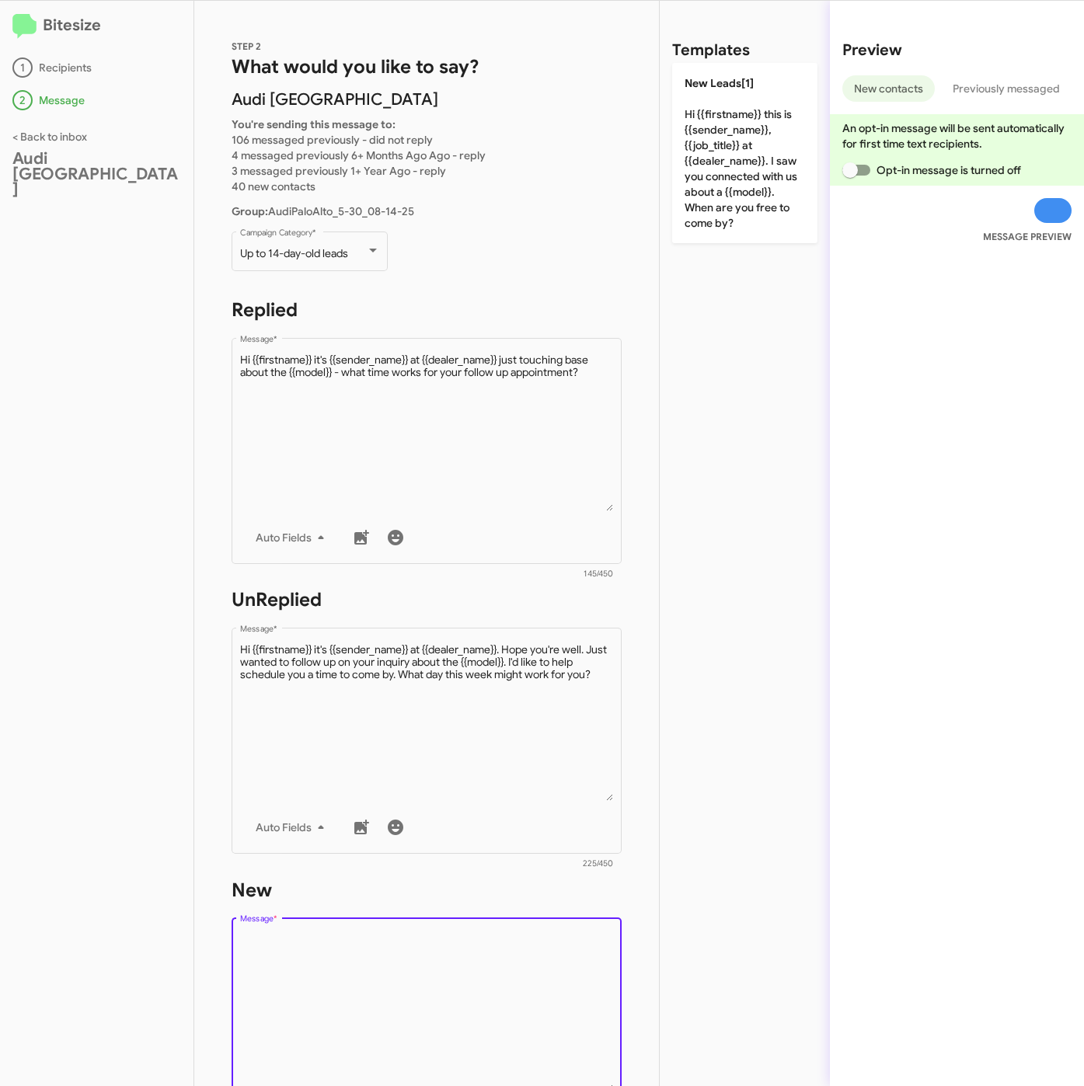
click at [494, 973] on textarea "Message *" at bounding box center [427, 1012] width 374 height 158
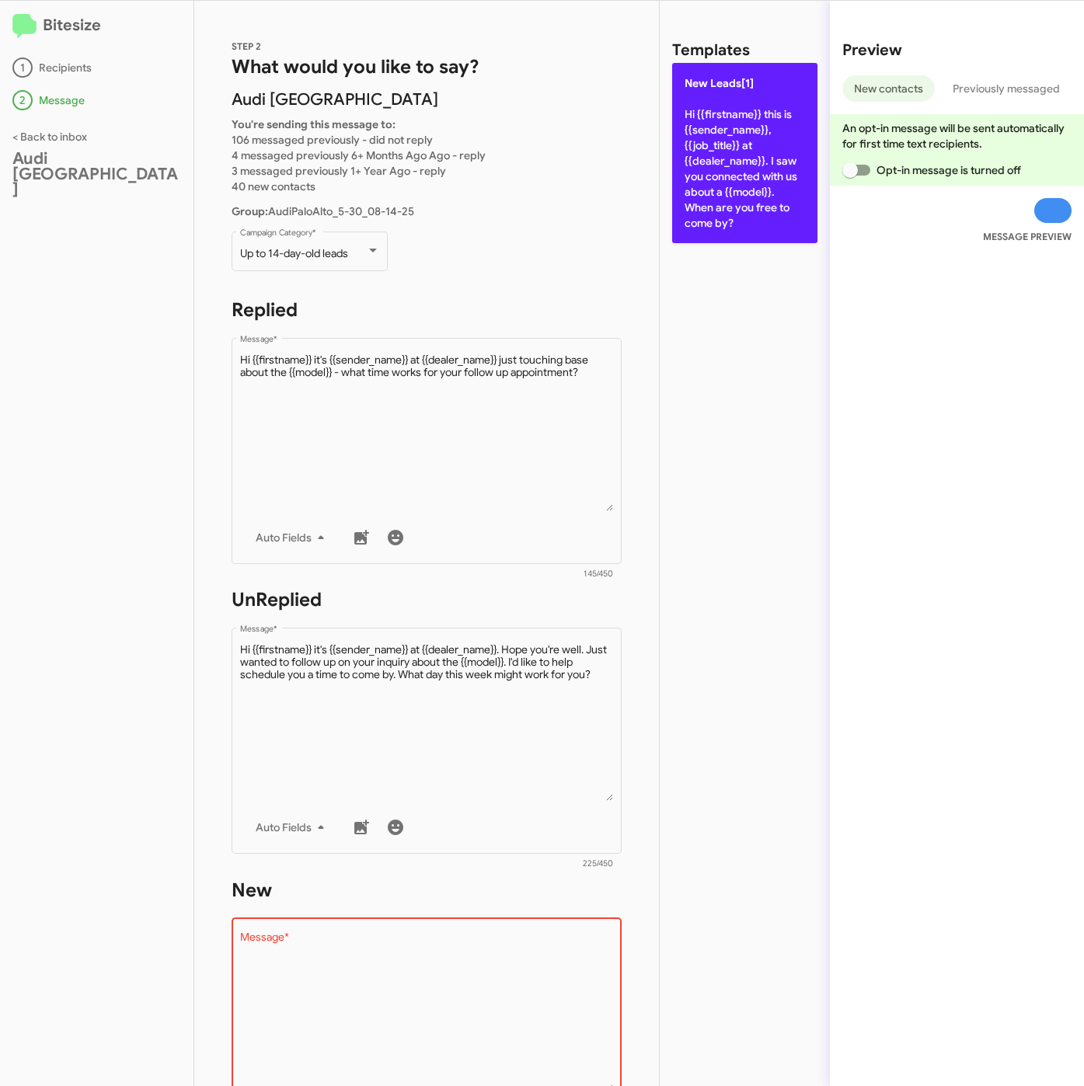
click at [743, 194] on p "New Leads[1] Hi {{firstname}} this is {{sender_name}}, {{job_title}} at {{deale…" at bounding box center [744, 153] width 145 height 180
type textarea "Hi {{firstname}} this is {{sender_name}}, {{job_title}} at {{dealer_name}}. I s…"
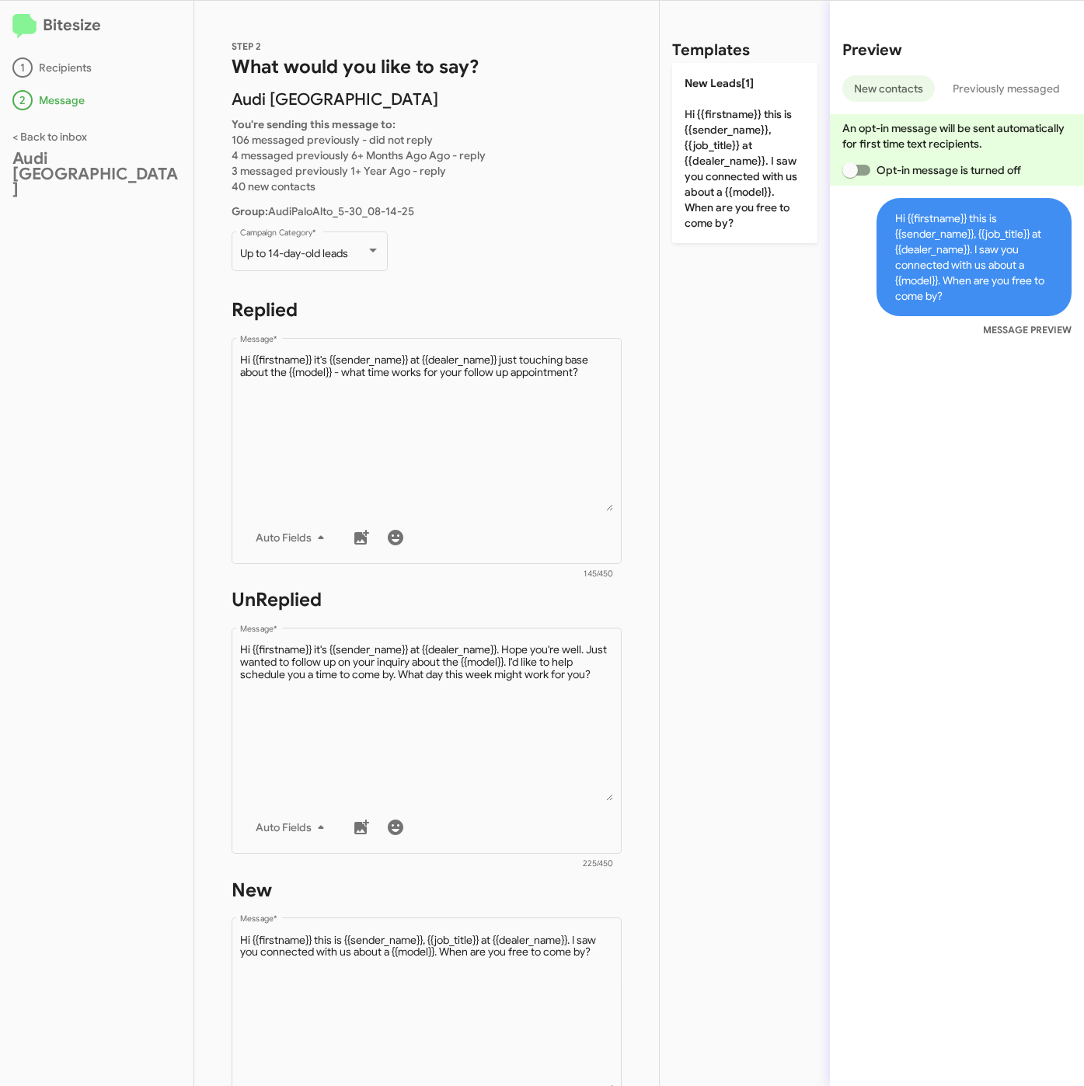
scroll to position [350, 0]
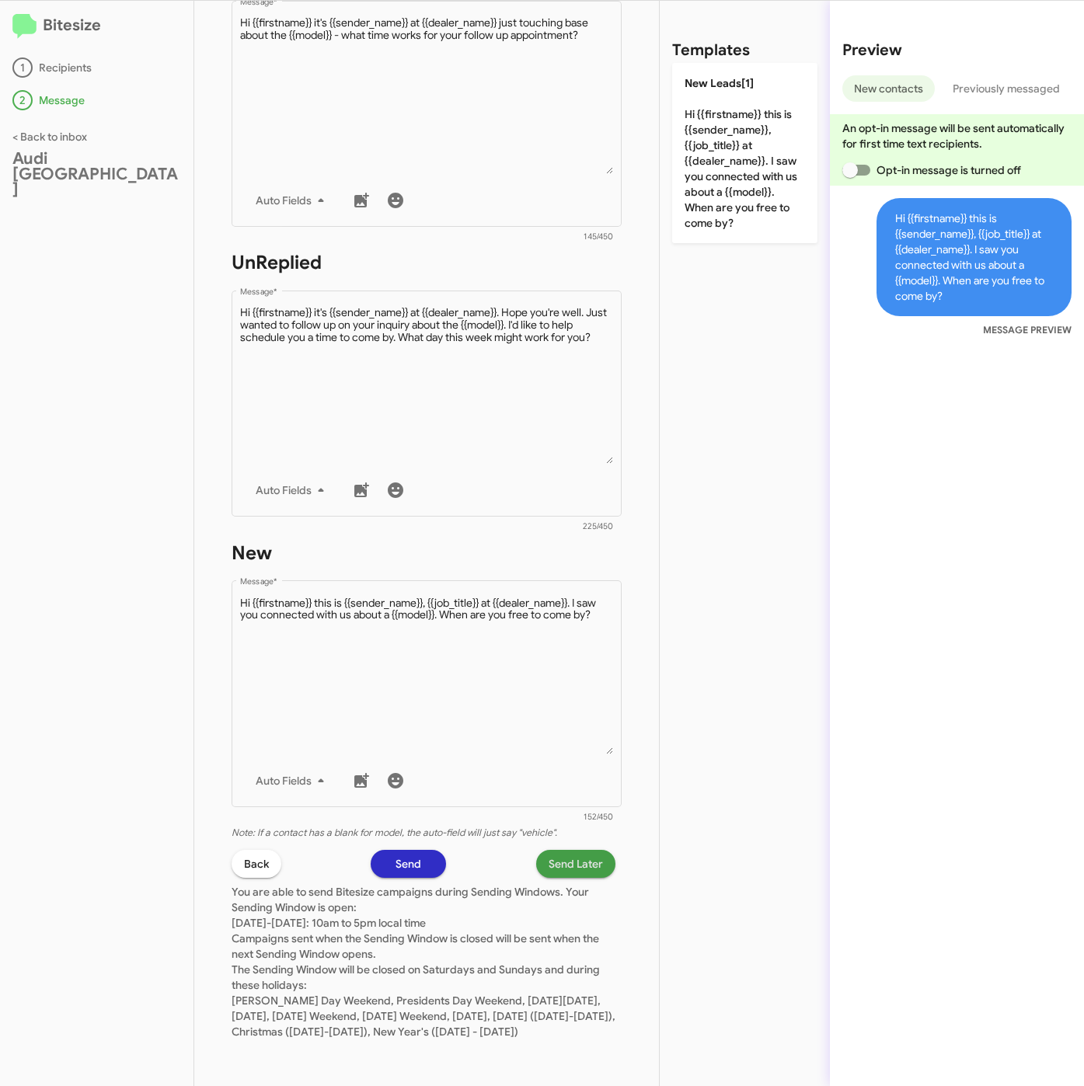
click at [548, 850] on span "Send Later" at bounding box center [575, 864] width 54 height 28
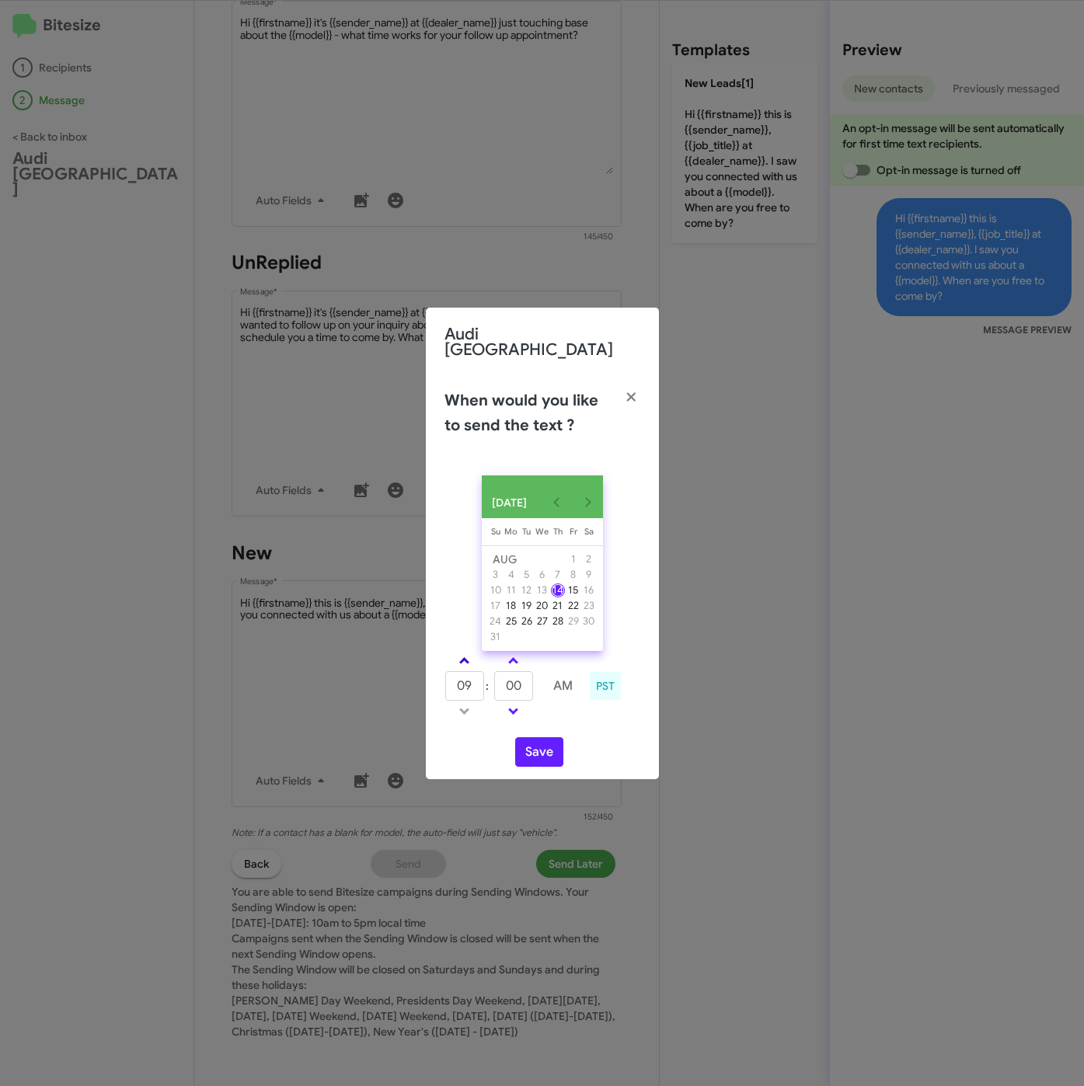
click at [471, 658] on link at bounding box center [464, 661] width 27 height 18
type input "11"
drag, startPoint x: 501, startPoint y: 685, endPoint x: 490, endPoint y: 681, distance: 11.5
click at [490, 681] on tr "11 : 00 AM" at bounding box center [513, 685] width 139 height 31
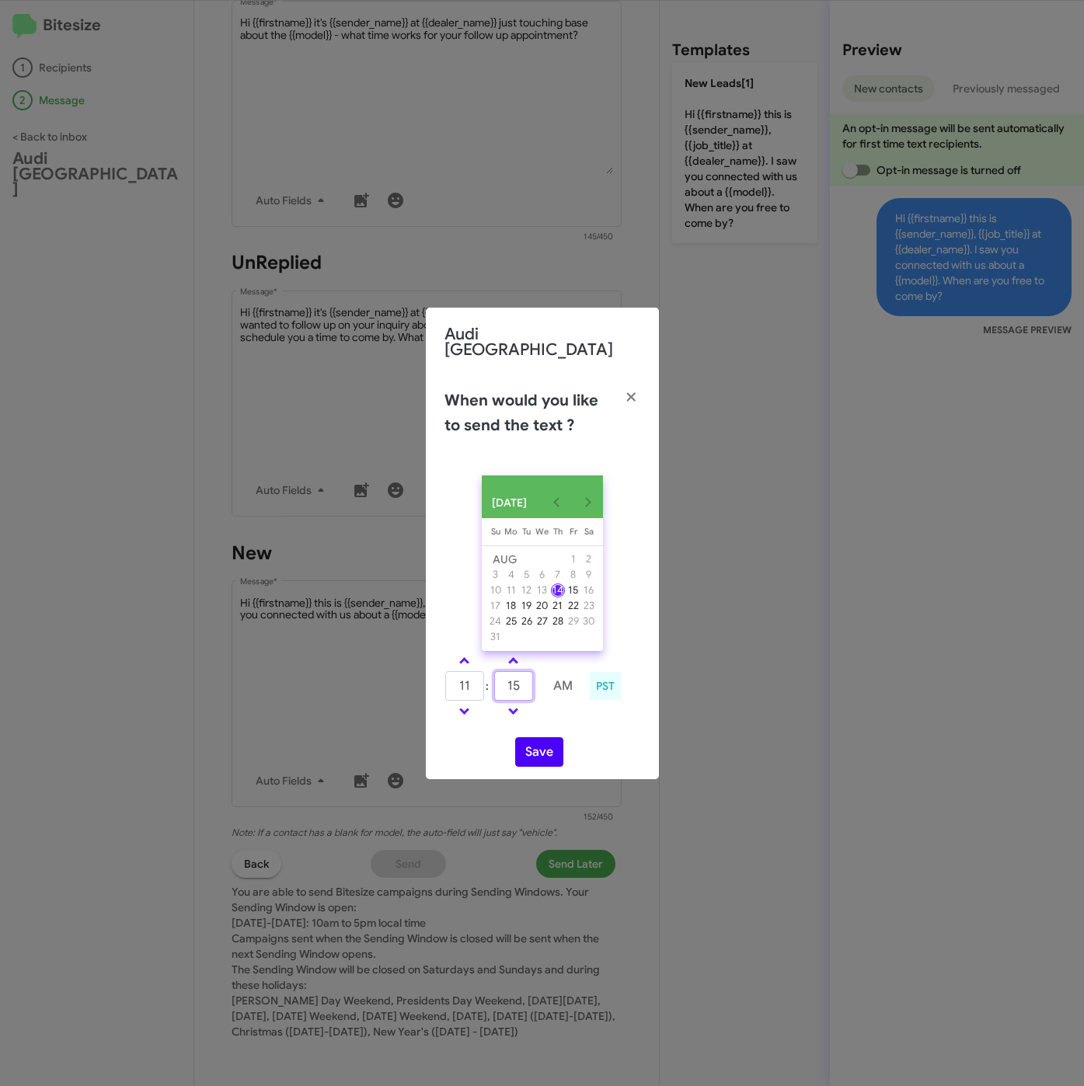
type input "15"
click at [541, 751] on button "Save" at bounding box center [539, 752] width 48 height 30
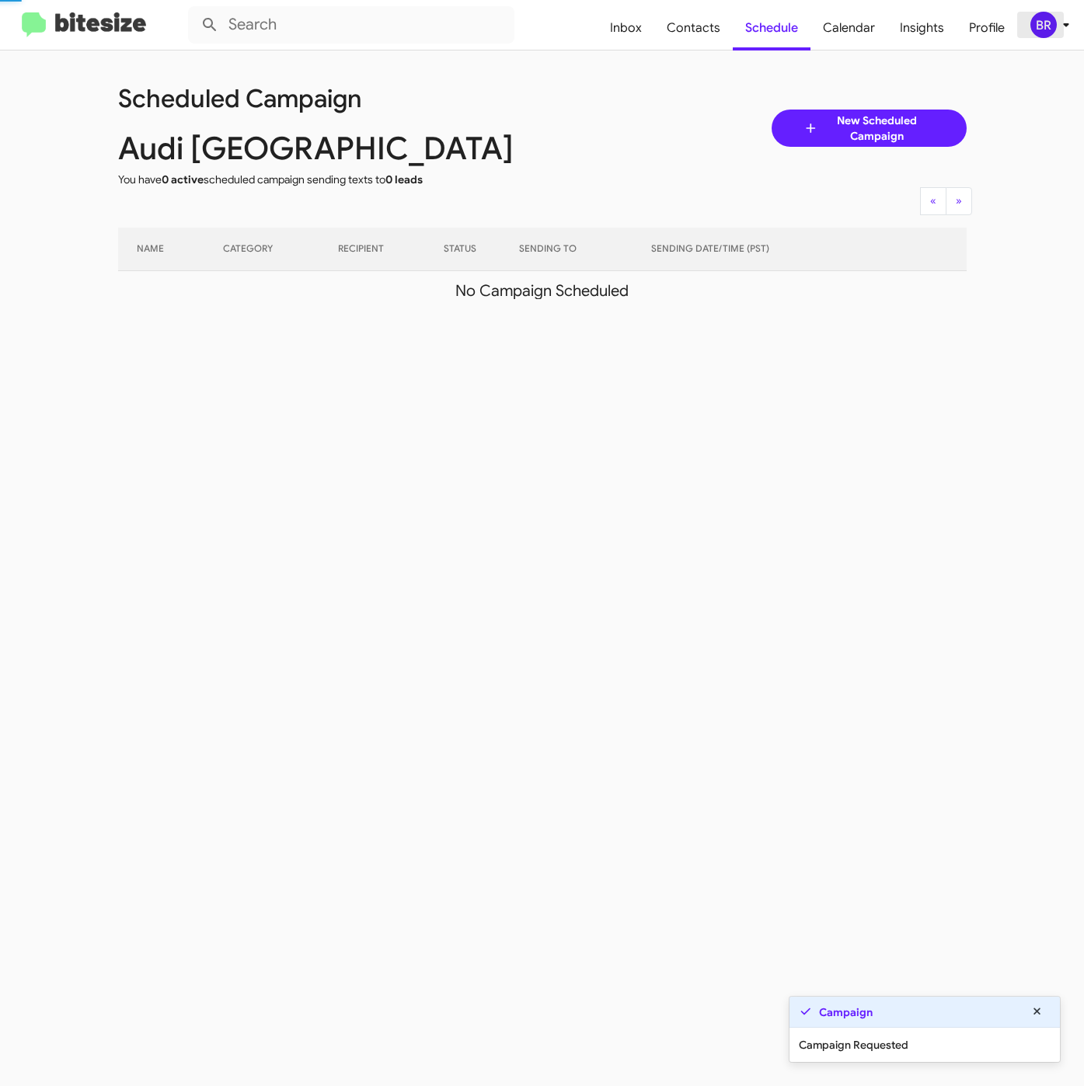
click at [1060, 17] on icon at bounding box center [1066, 25] width 19 height 19
